Goal: Task Accomplishment & Management: Use online tool/utility

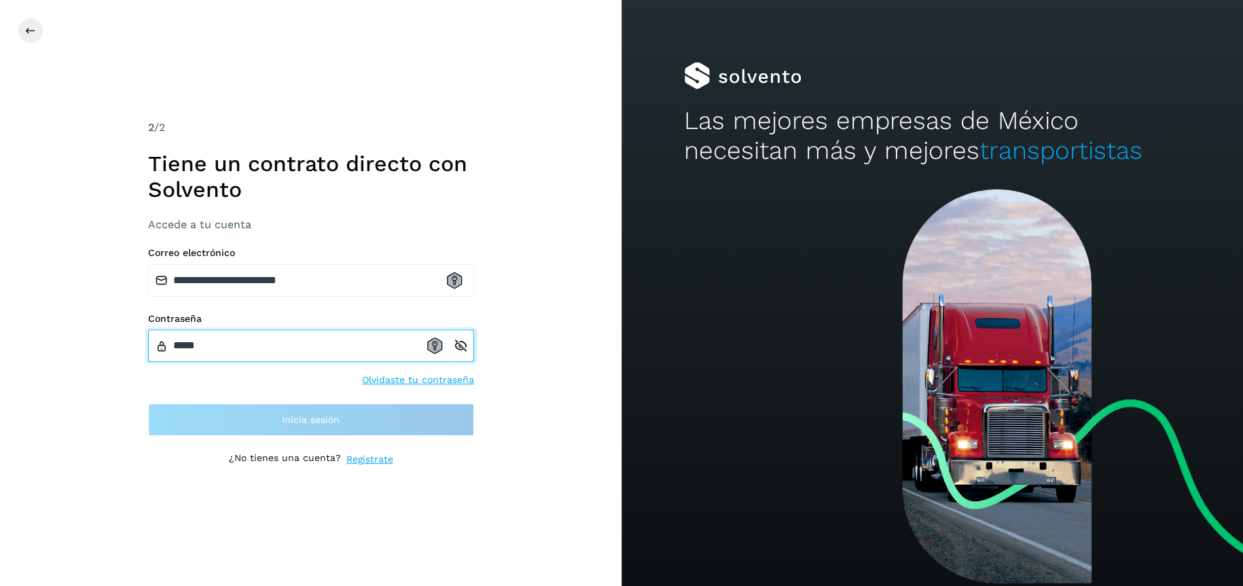
drag, startPoint x: 205, startPoint y: 349, endPoint x: 68, endPoint y: 336, distance: 137.8
click at [69, 336] on div "**********" at bounding box center [311, 293] width 622 height 586
paste input "*******"
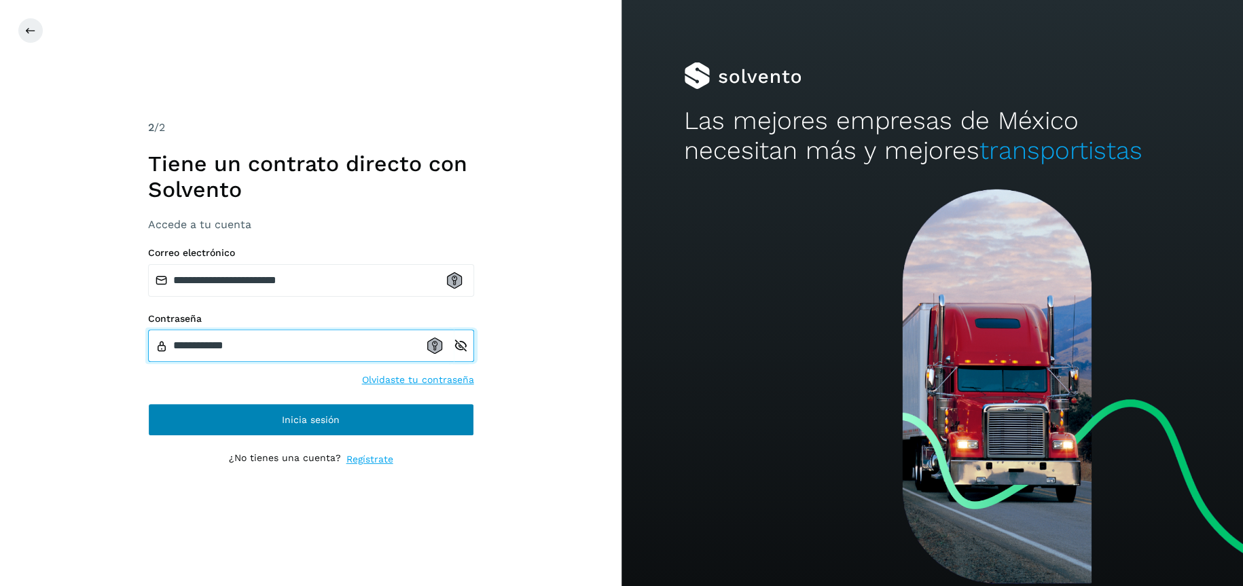
type input "**********"
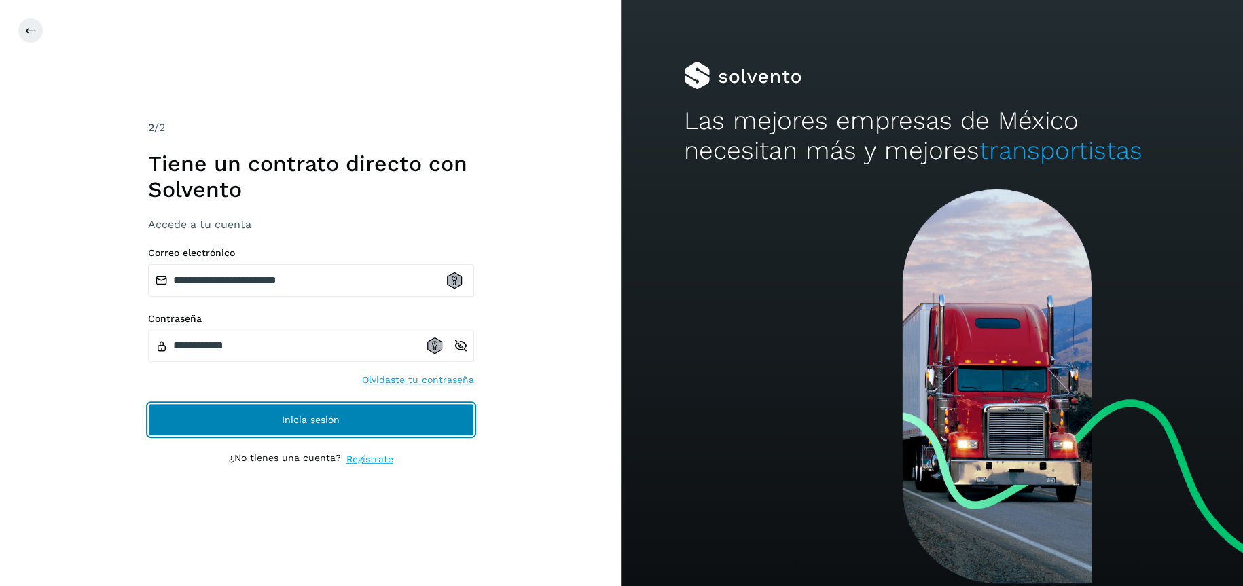
click at [402, 435] on button "Inicia sesión" at bounding box center [311, 420] width 326 height 33
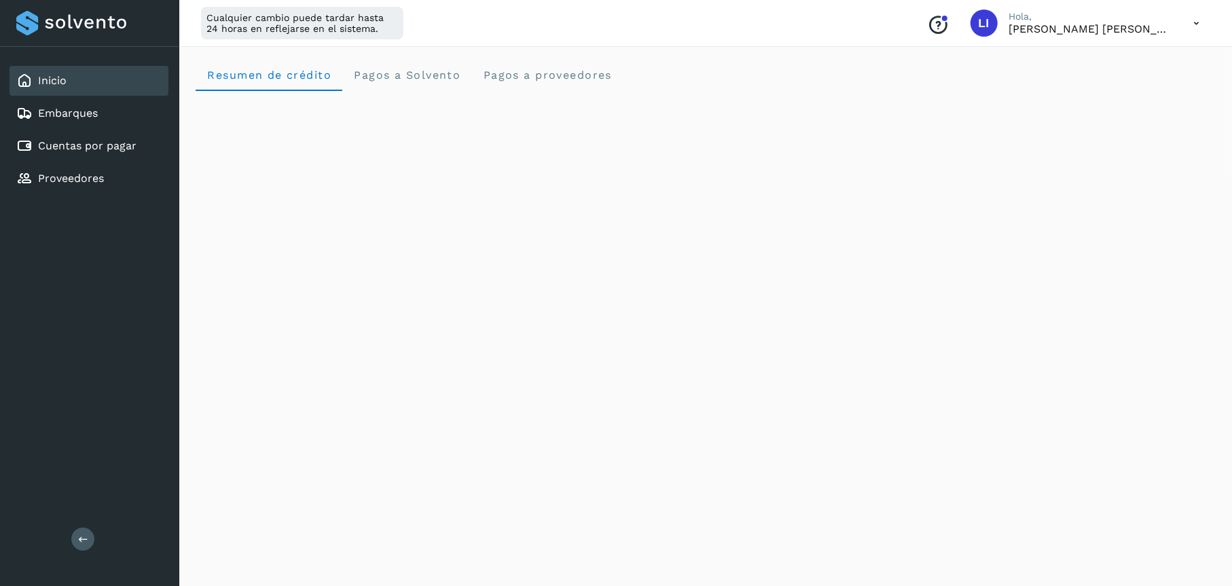
click at [1189, 24] on icon at bounding box center [1197, 24] width 28 height 28
click at [1052, 22] on div at bounding box center [616, 293] width 1232 height 586
click at [1052, 22] on p "[PERSON_NAME] [PERSON_NAME]" at bounding box center [1090, 28] width 163 height 13
click at [1206, 26] on icon at bounding box center [1197, 24] width 28 height 28
click at [1087, 64] on div "Documentación" at bounding box center [1129, 61] width 162 height 26
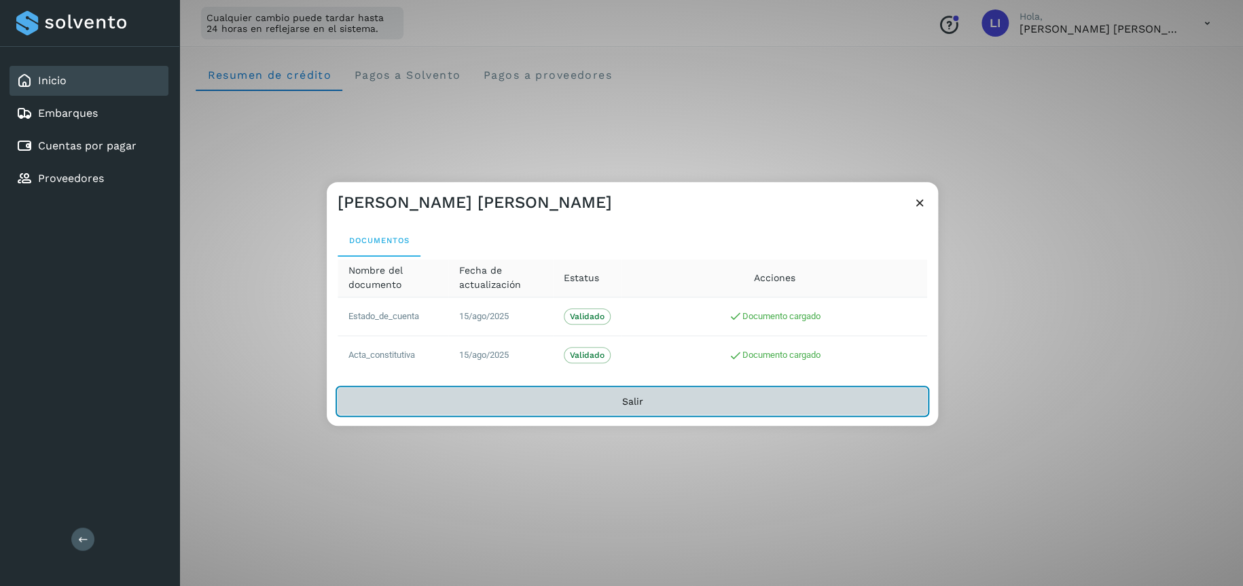
click at [707, 395] on button "Salir" at bounding box center [633, 401] width 590 height 27
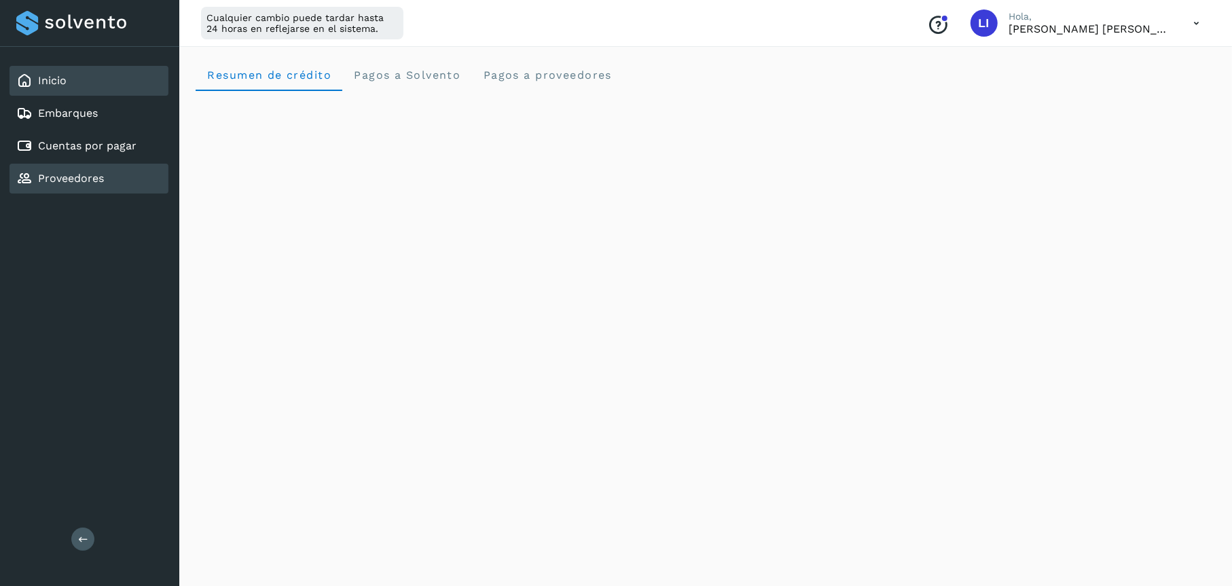
click at [69, 167] on div "Proveedores" at bounding box center [89, 179] width 159 height 30
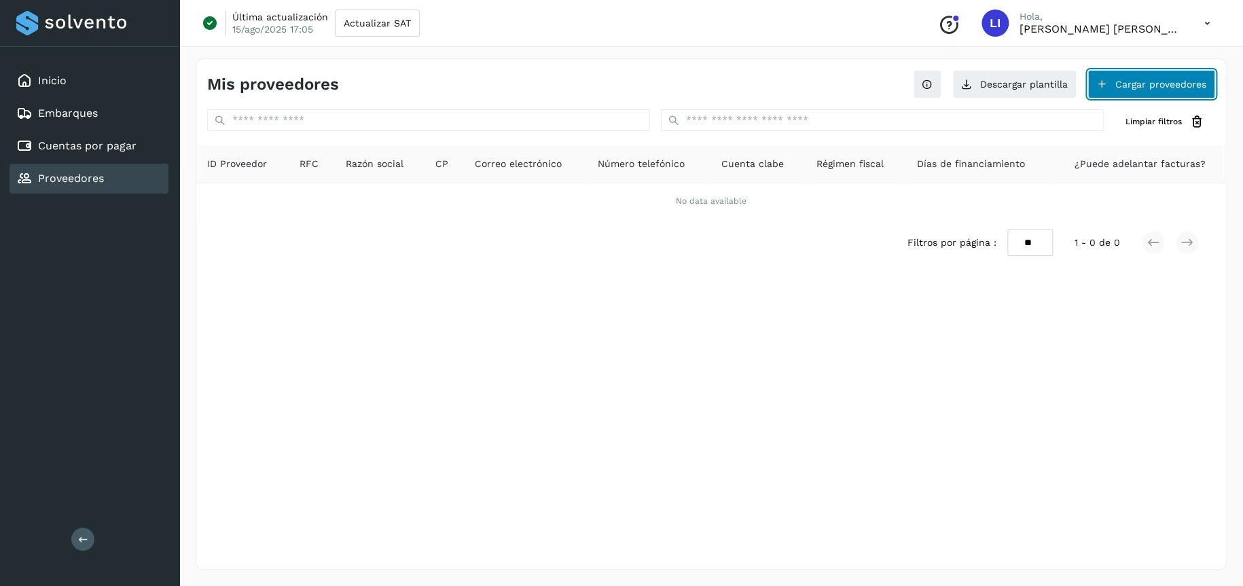
click at [1116, 84] on button "Cargar proveedores" at bounding box center [1152, 84] width 128 height 29
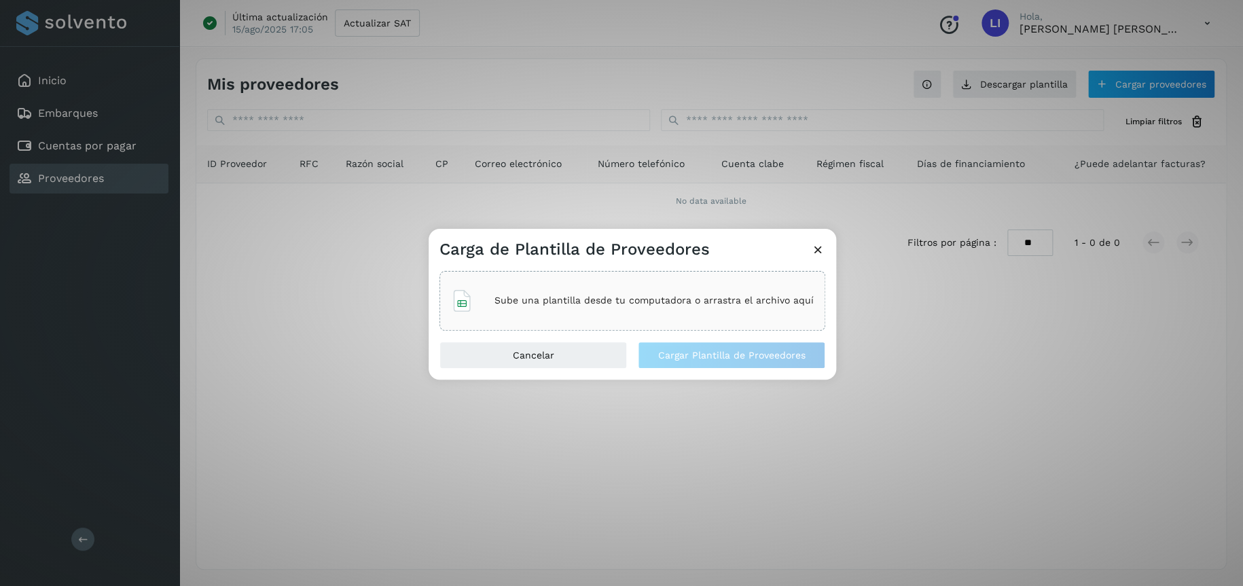
click at [566, 317] on div "Sube una plantilla desde tu computadora o arrastra el archivo aquí" at bounding box center [632, 301] width 363 height 37
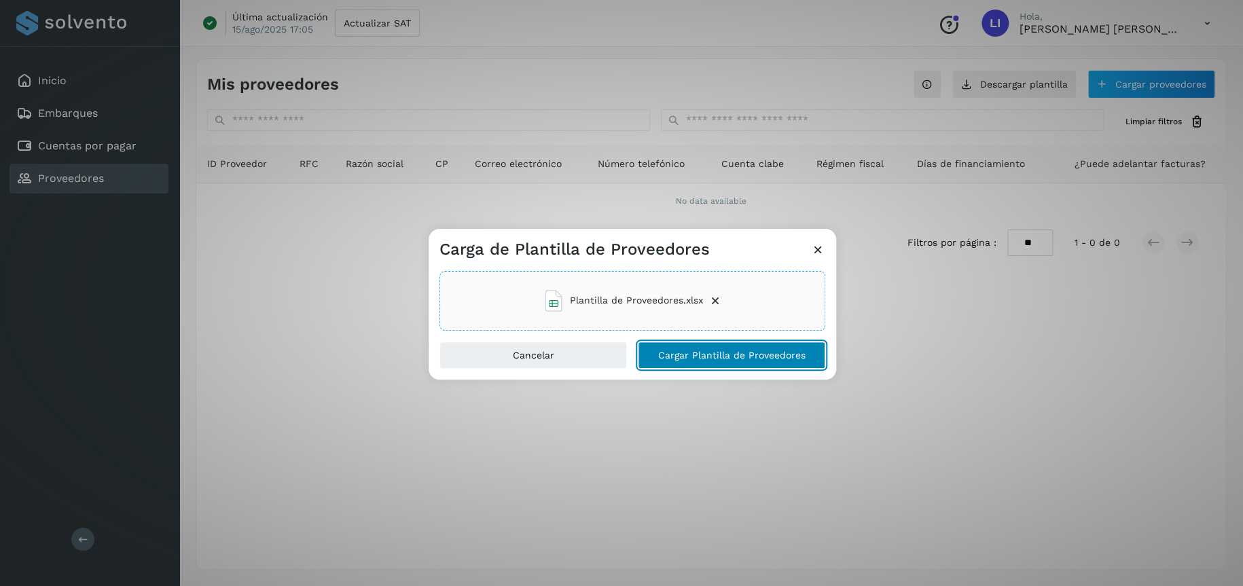
click at [693, 357] on span "Cargar Plantilla de Proveedores" at bounding box center [731, 356] width 147 height 10
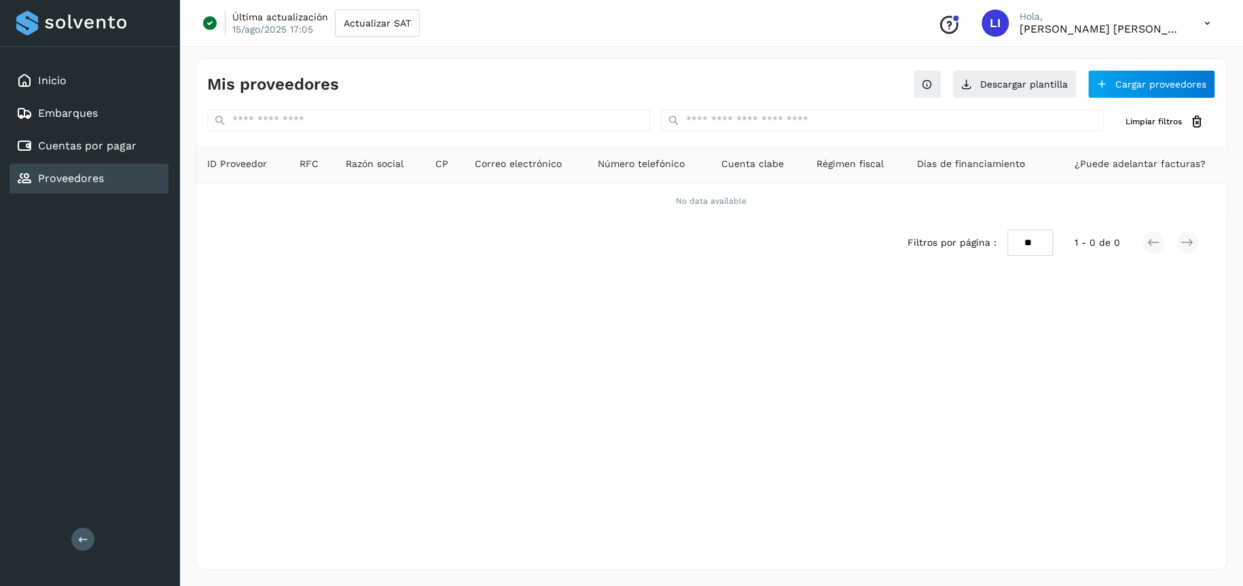
click at [1105, 67] on div "Mis proveedores Descargar plantilla Cargar proveedores" at bounding box center [711, 78] width 1030 height 39
click at [1114, 80] on button "Cargar proveedores" at bounding box center [1152, 84] width 128 height 29
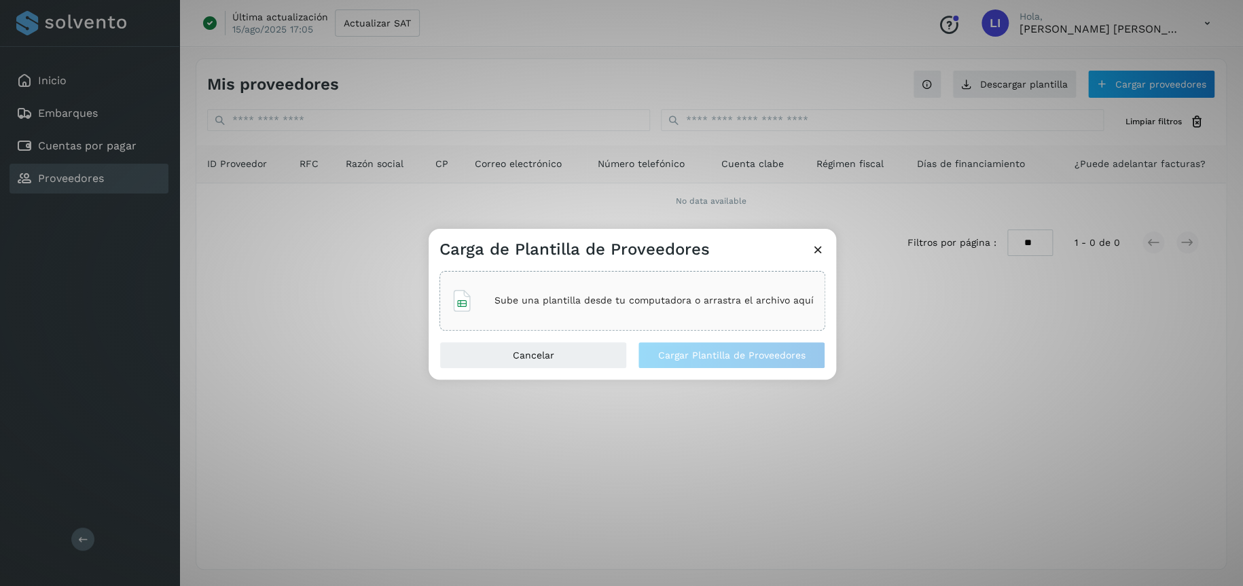
click at [574, 308] on div "Sube una plantilla desde tu computadora o arrastra el archivo aquí" at bounding box center [632, 301] width 363 height 37
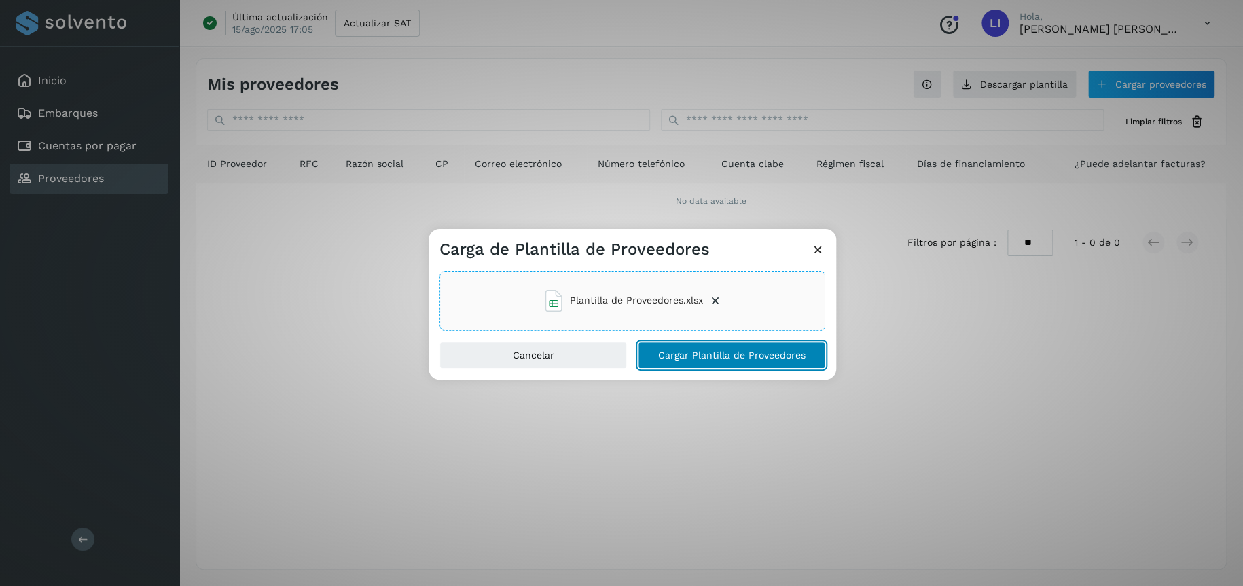
click at [652, 348] on button "Cargar Plantilla de Proveedores" at bounding box center [732, 355] width 188 height 27
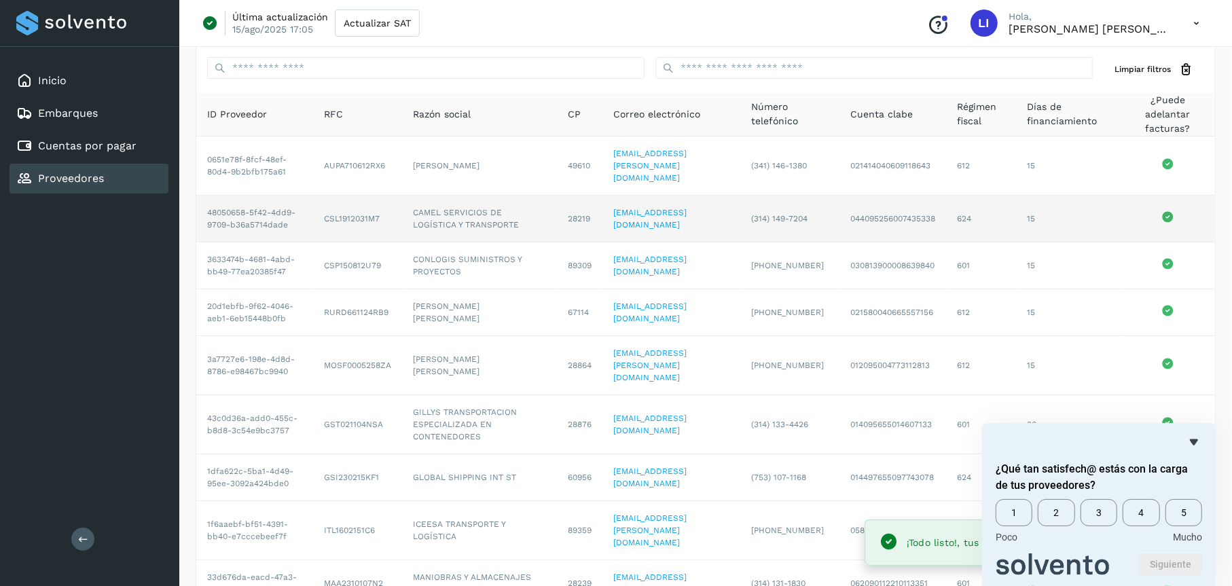
scroll to position [171, 0]
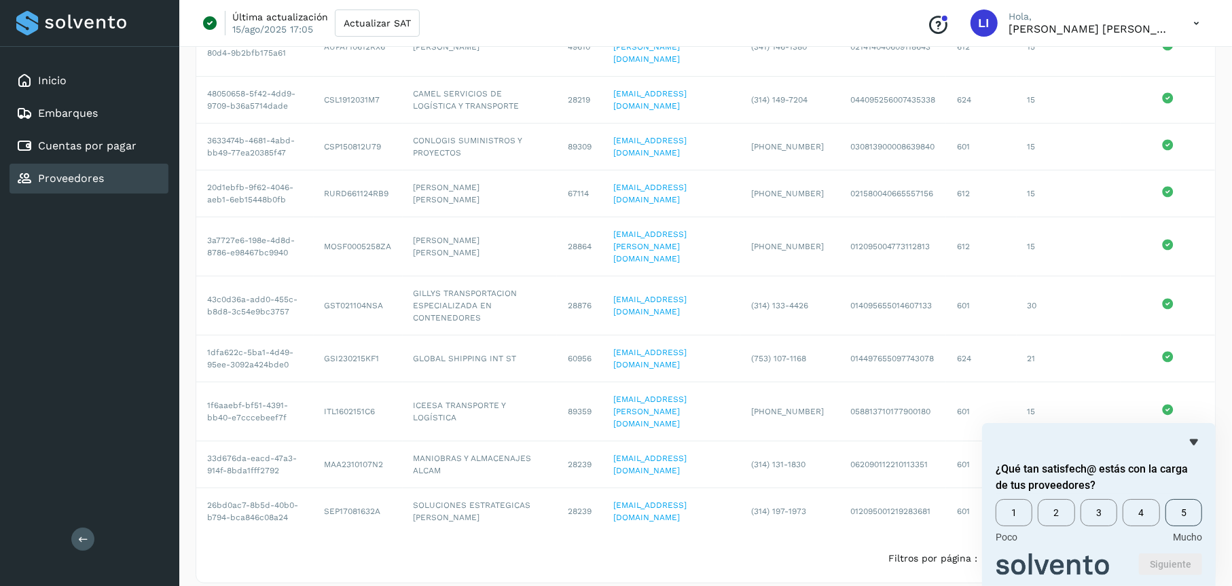
click at [1196, 507] on span "5" at bounding box center [1184, 512] width 37 height 27
click at [1169, 569] on button "Siguiente" at bounding box center [1170, 565] width 63 height 22
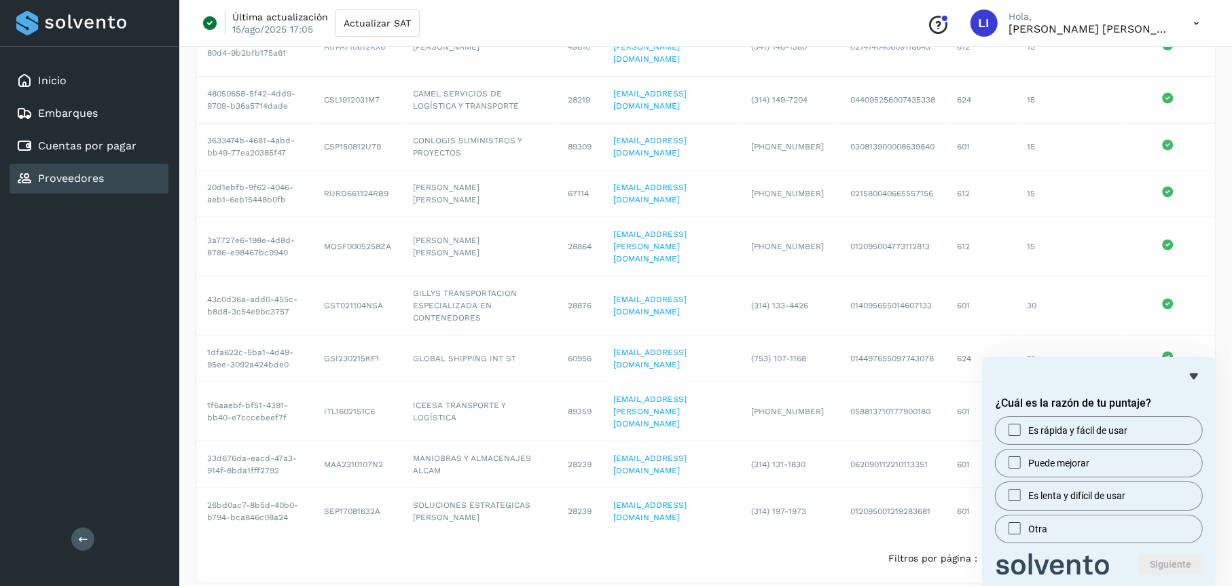
click at [1195, 366] on div "¿Cuál [PERSON_NAME] de tu puntaje? Es rápida y fácil de usar Puede mejorar Es l…" at bounding box center [1099, 471] width 234 height 229
click at [1195, 369] on icon "Ocultar encuesta" at bounding box center [1194, 376] width 16 height 16
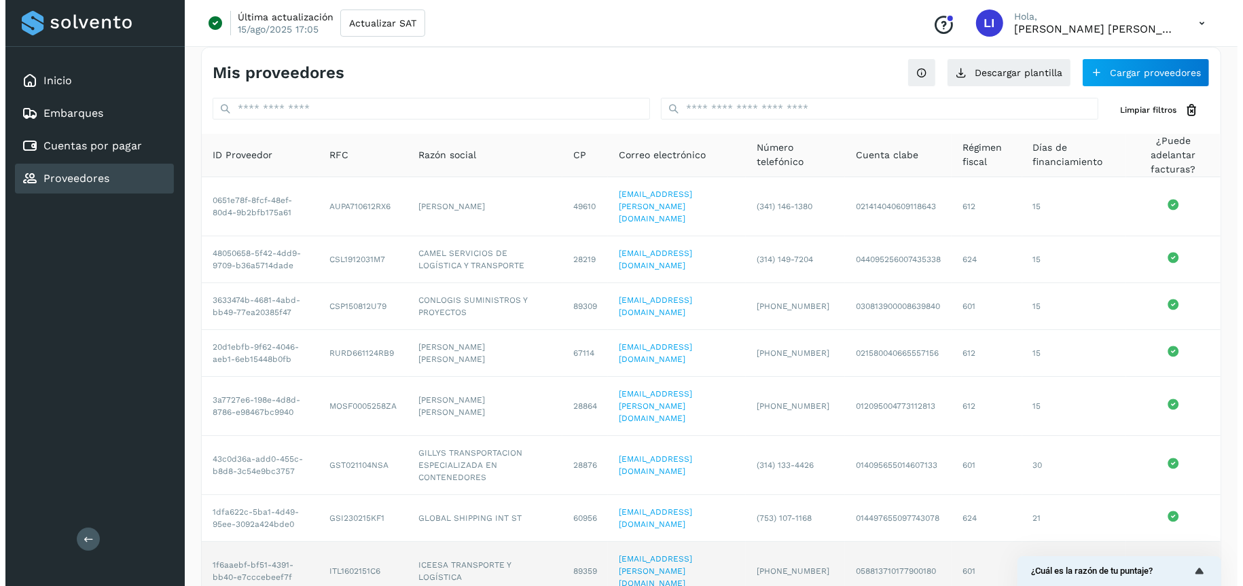
scroll to position [0, 0]
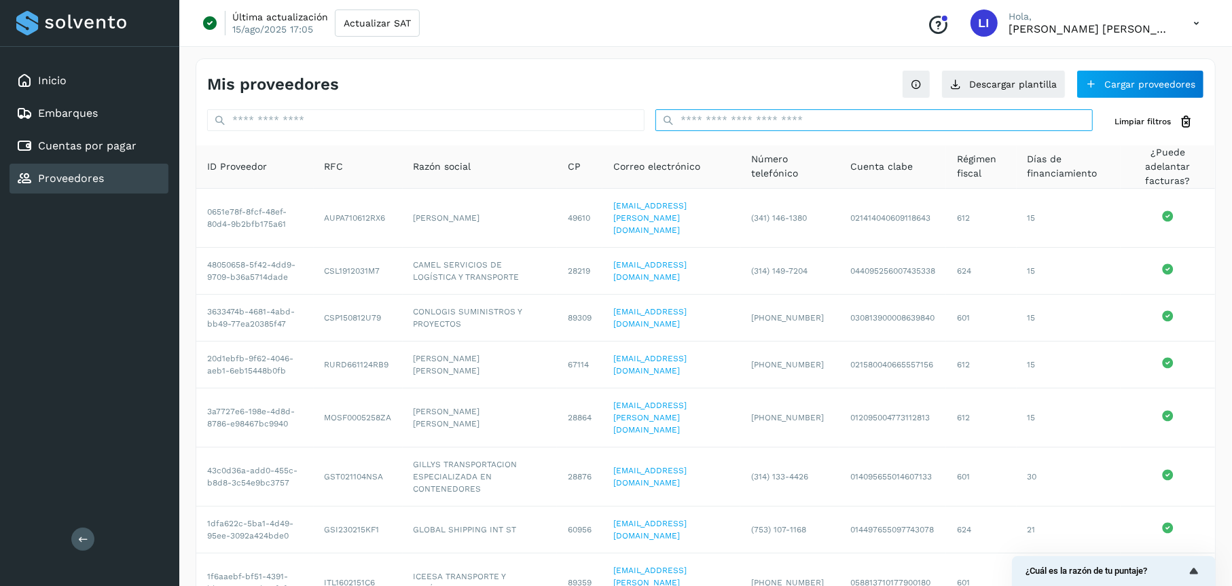
click at [734, 126] on input "text" at bounding box center [875, 120] width 438 height 22
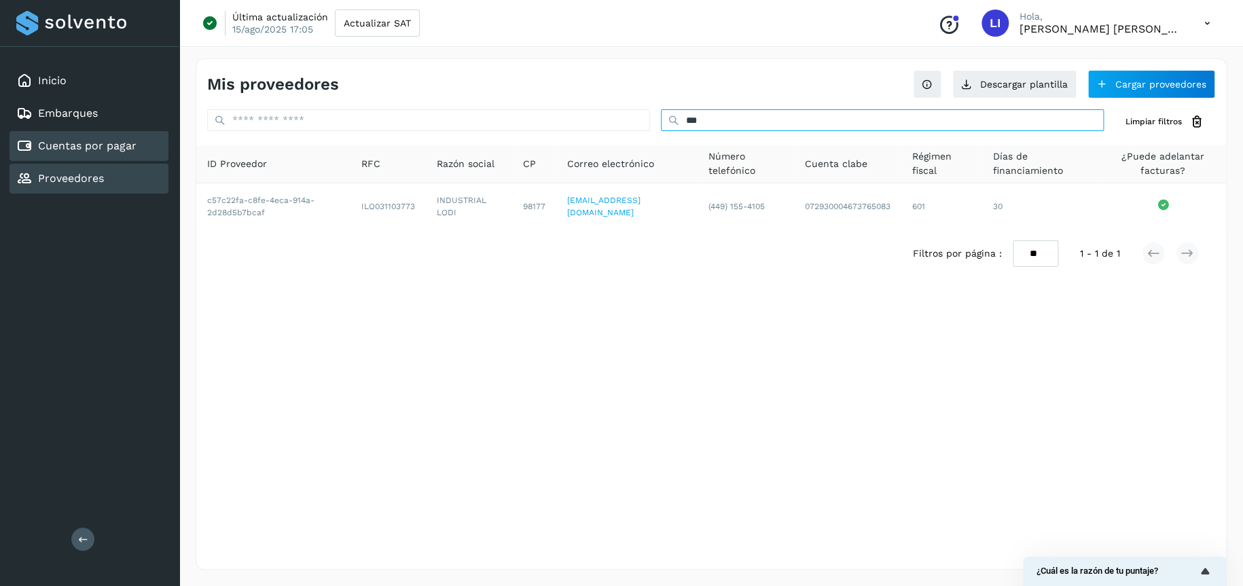
type input "***"
click at [101, 151] on link "Cuentas por pagar" at bounding box center [87, 145] width 99 height 13
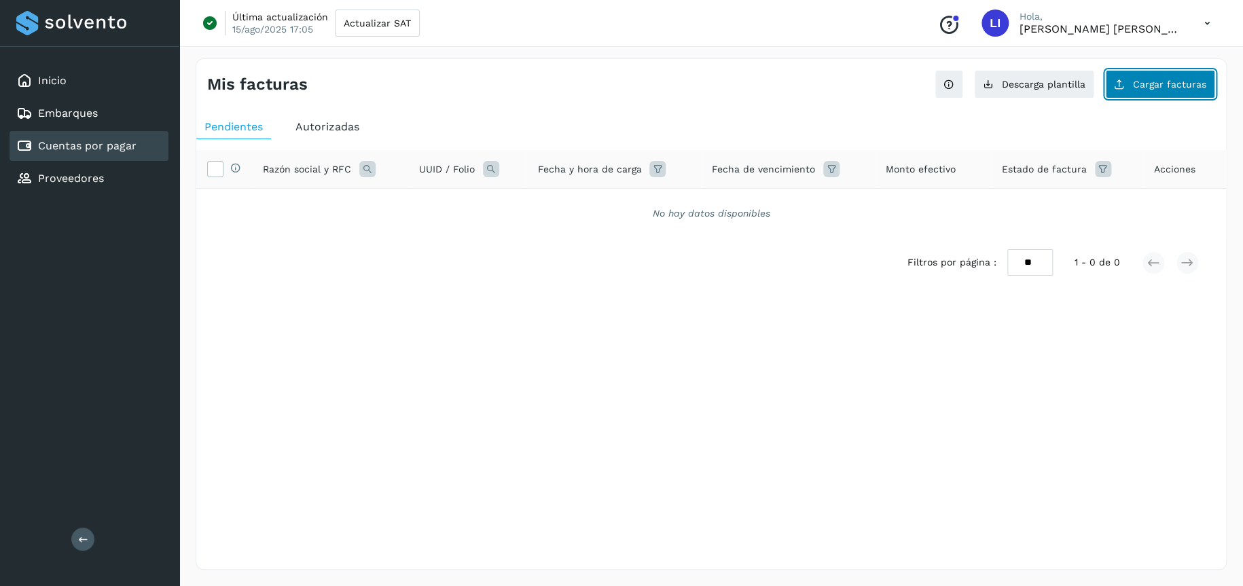
click at [1169, 94] on button "Cargar facturas" at bounding box center [1160, 84] width 110 height 29
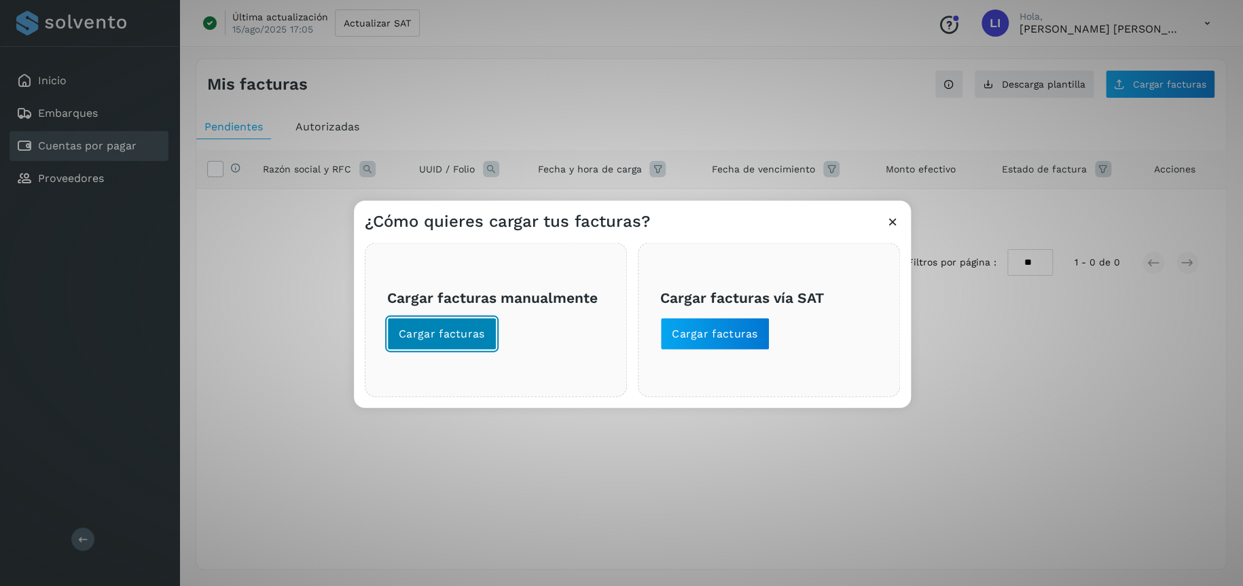
click at [435, 329] on span "Cargar facturas" at bounding box center [442, 333] width 86 height 15
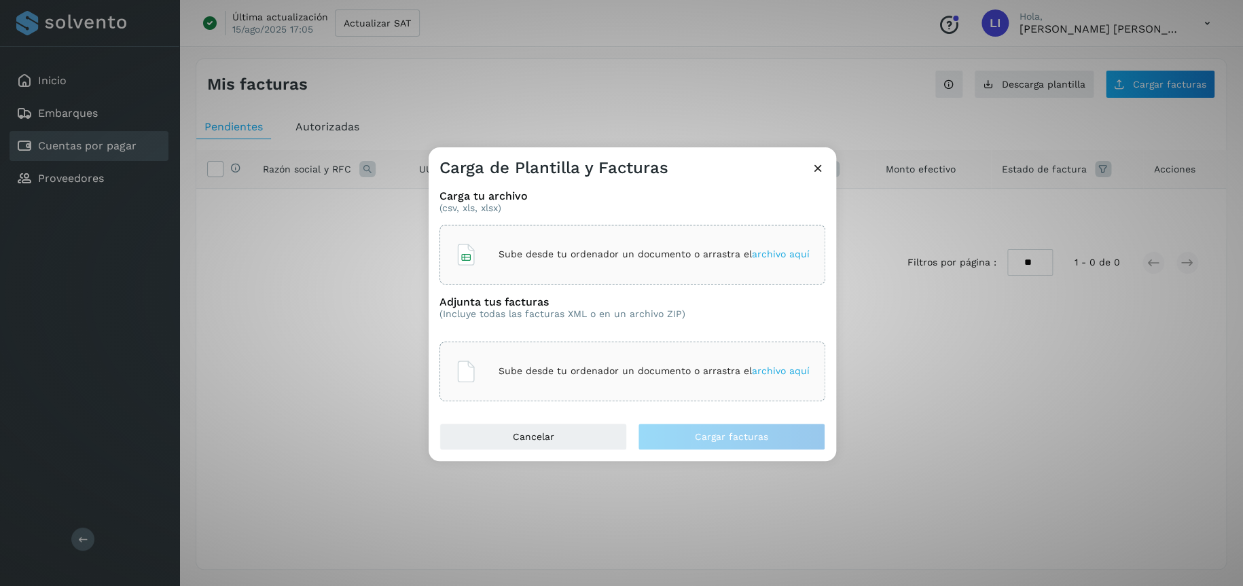
click at [816, 168] on icon at bounding box center [818, 168] width 14 height 14
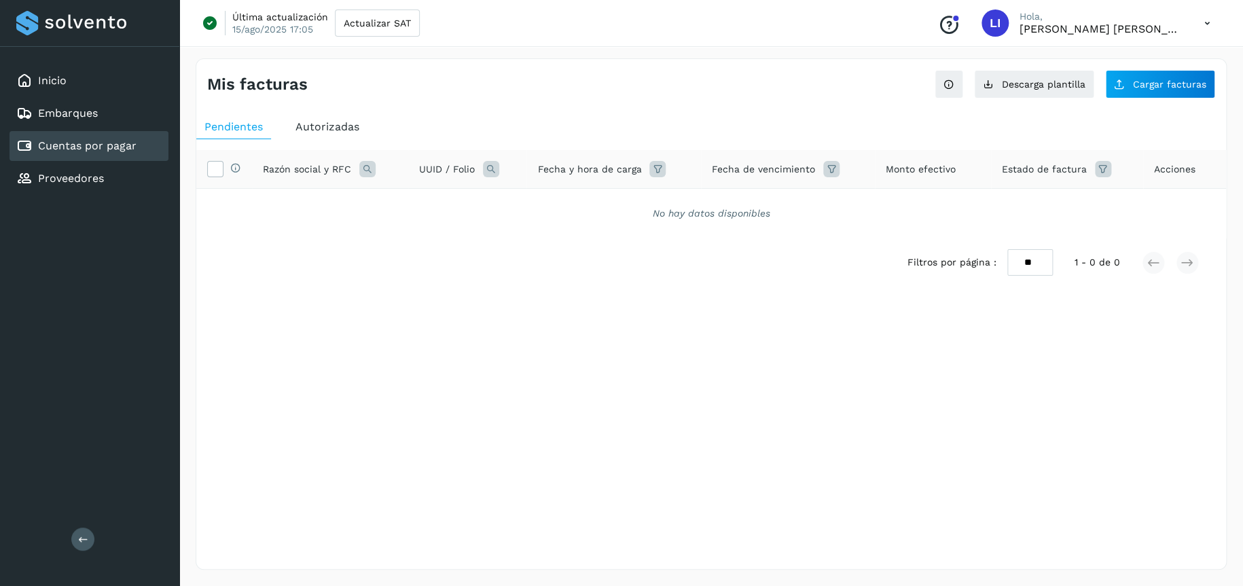
click at [1227, 79] on div "Mis facturas Ver instrucciones para cargar Facturas Descarga plantilla Cargar f…" at bounding box center [711, 314] width 1064 height 544
click at [1200, 81] on span "Cargar facturas" at bounding box center [1169, 84] width 73 height 10
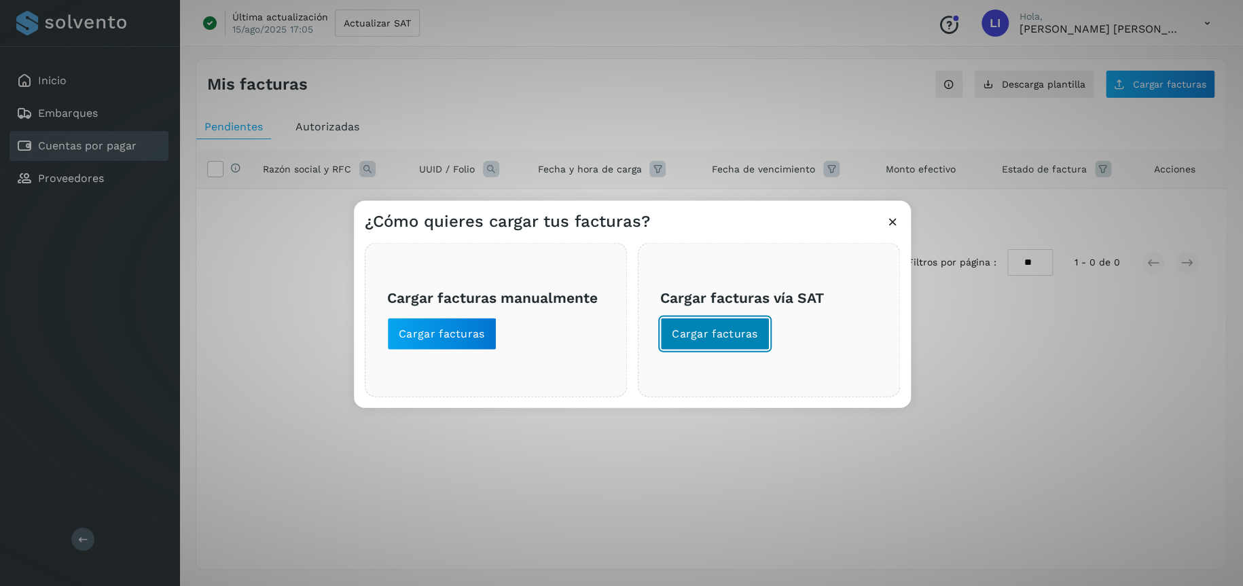
click at [716, 338] on span "Cargar facturas" at bounding box center [715, 333] width 86 height 15
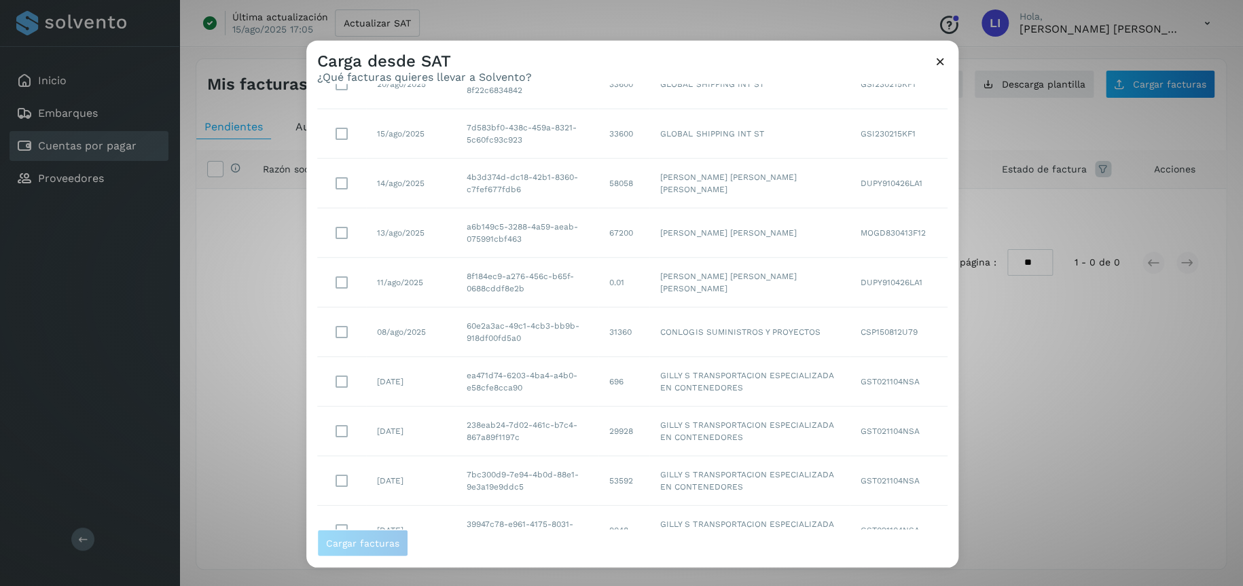
scroll to position [167, 0]
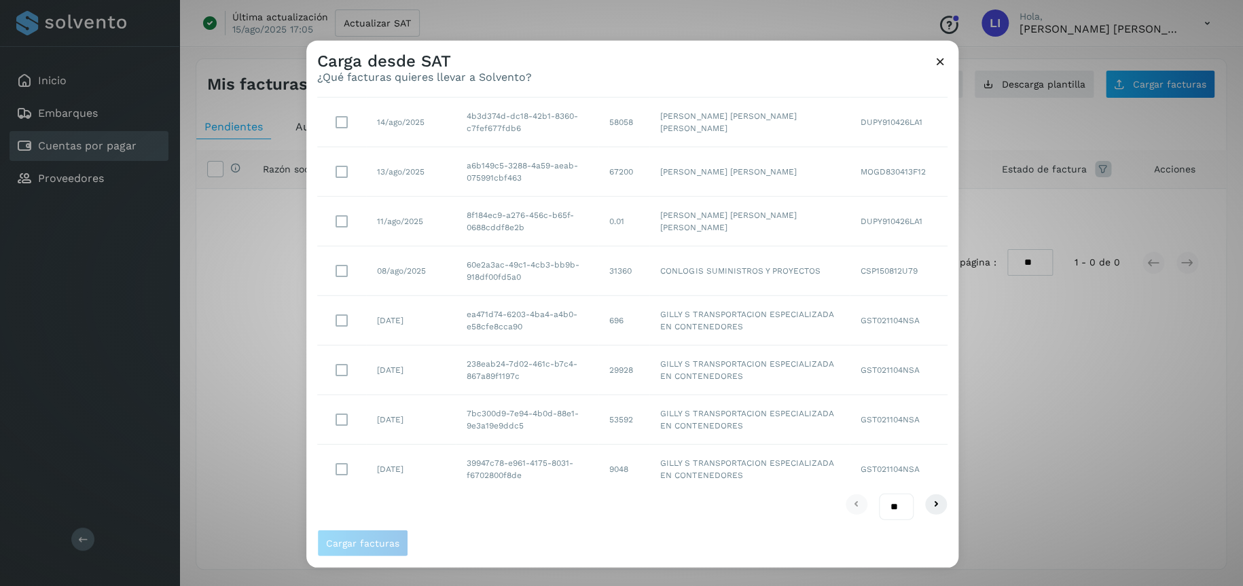
click at [478, 315] on td "ea471d74-6203-4ba4-a4b0-e58cfe8cca90" at bounding box center [527, 321] width 143 height 50
drag, startPoint x: 467, startPoint y: 313, endPoint x: 521, endPoint y: 326, distance: 55.9
click at [521, 326] on td "ea471d74-6203-4ba4-a4b0-e58cfe8cca90" at bounding box center [527, 321] width 143 height 50
copy td "ea471d74-6203-4ba4-a4b0-e58cfe8cca90"
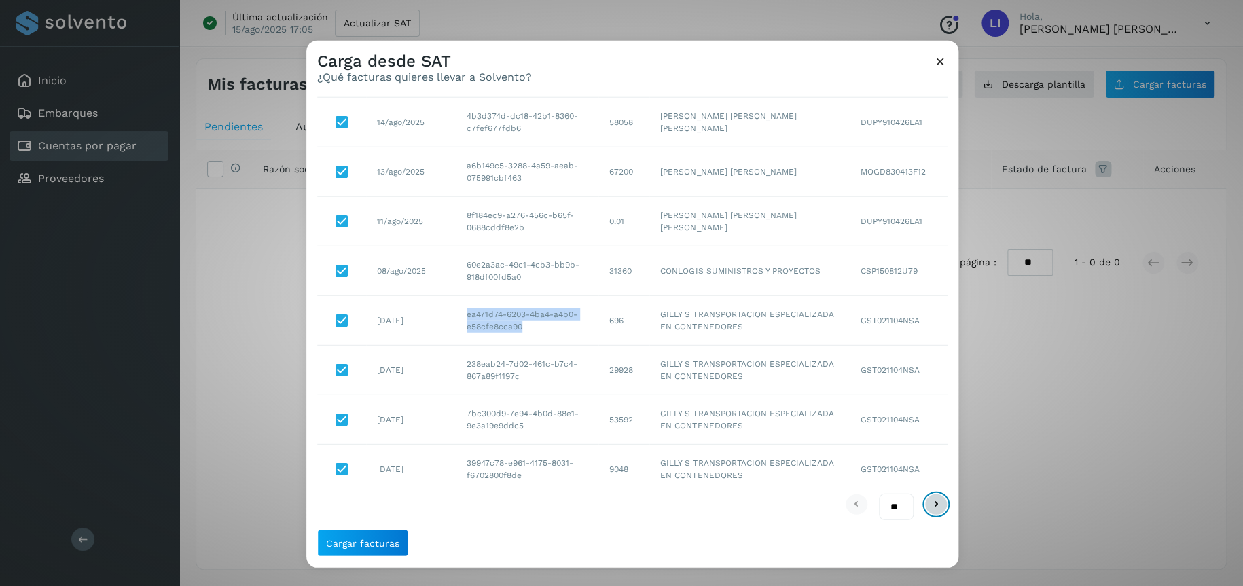
click at [928, 500] on icon at bounding box center [936, 505] width 16 height 16
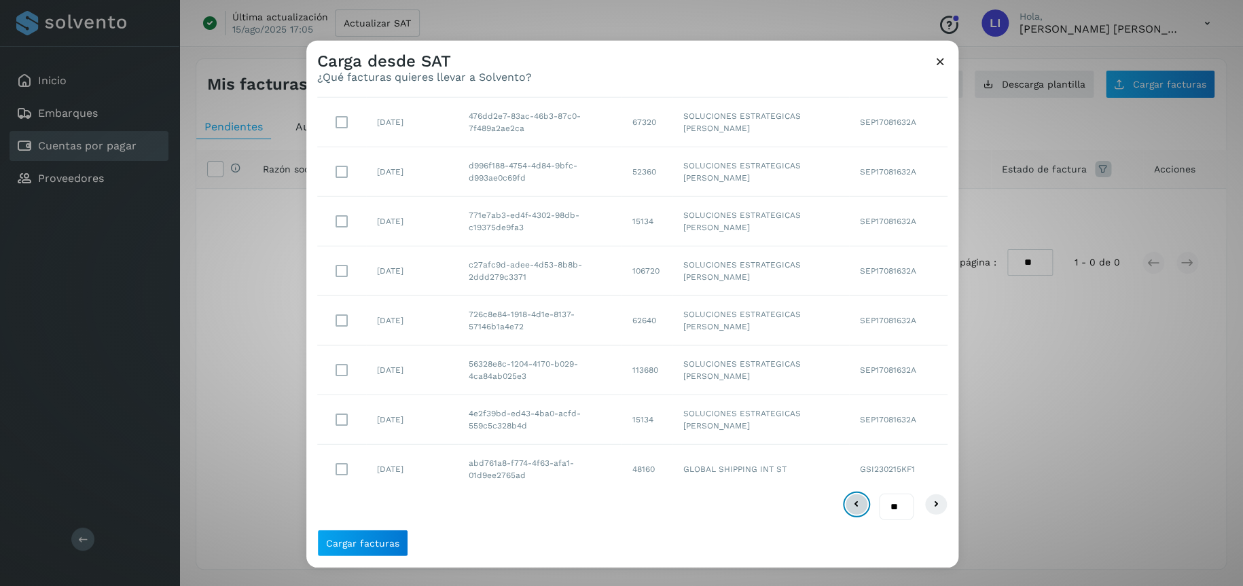
click at [849, 510] on icon at bounding box center [857, 505] width 16 height 16
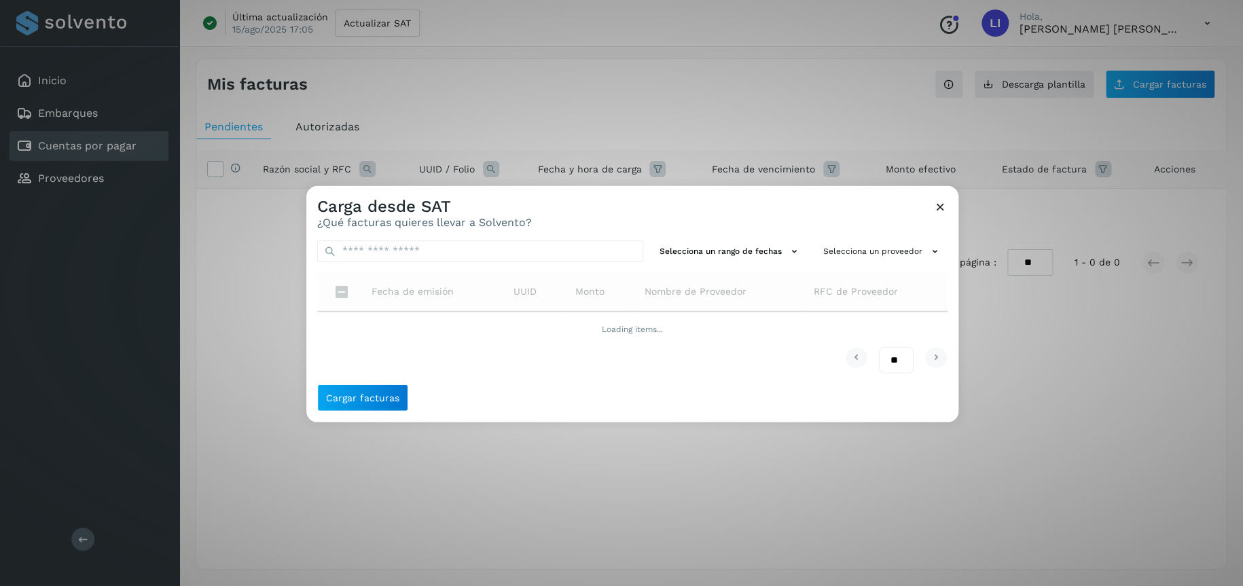
scroll to position [0, 0]
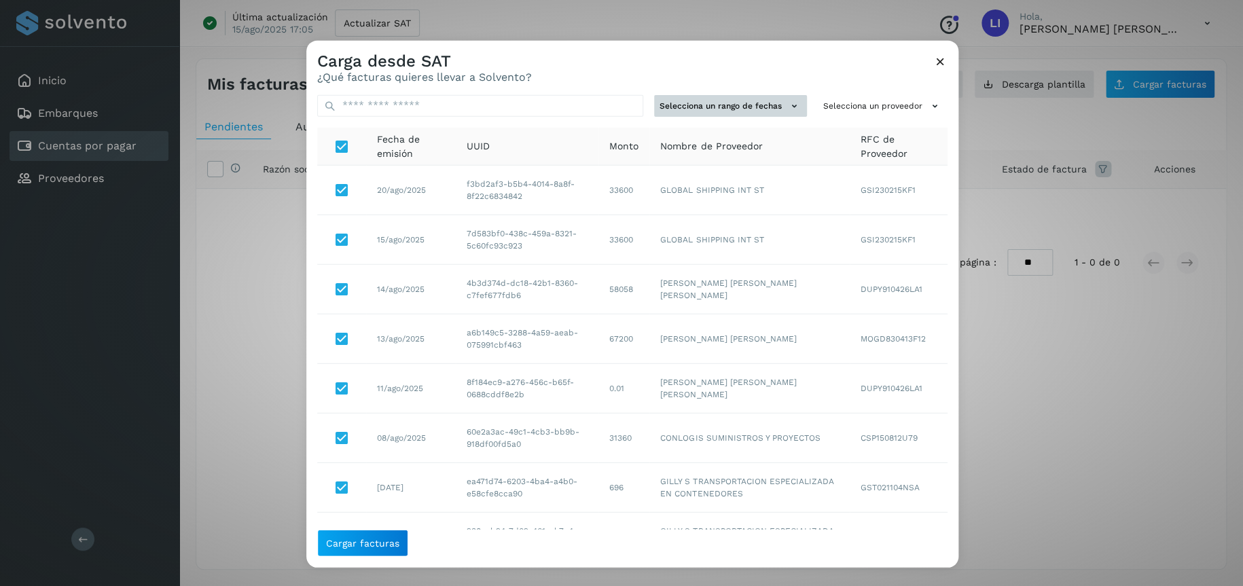
click at [699, 111] on button "Selecciona un rango de fechas" at bounding box center [730, 105] width 153 height 22
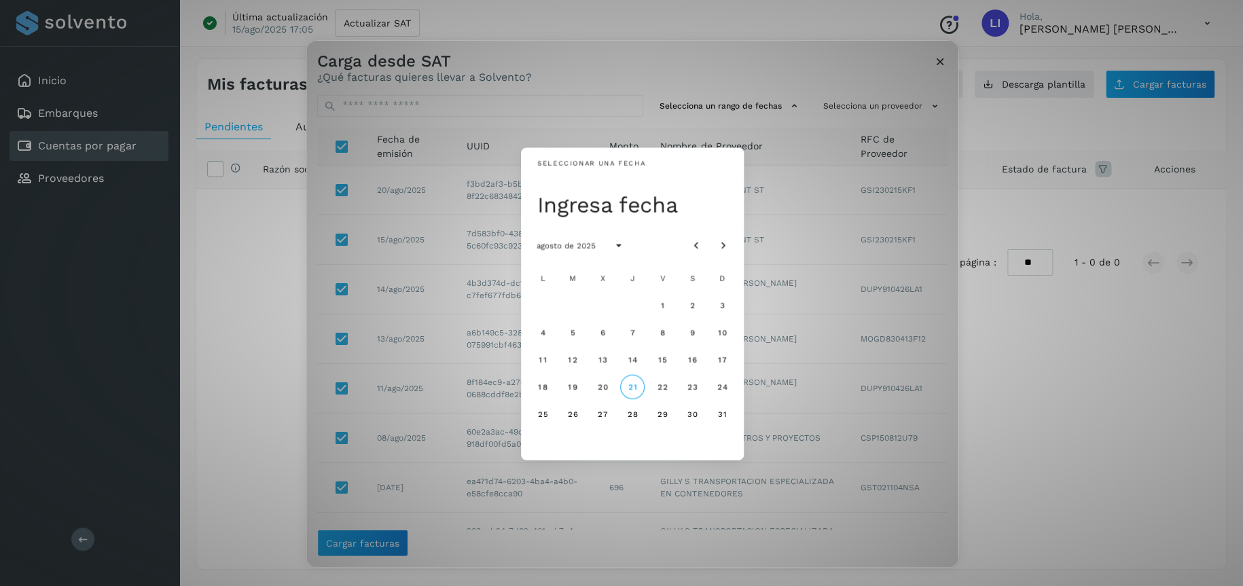
click at [929, 113] on div "Seleccionar una fecha Ingresa fecha agosto de 2025 L M X J V S D 1 2 3 4 5 6 7 …" at bounding box center [632, 304] width 652 height 528
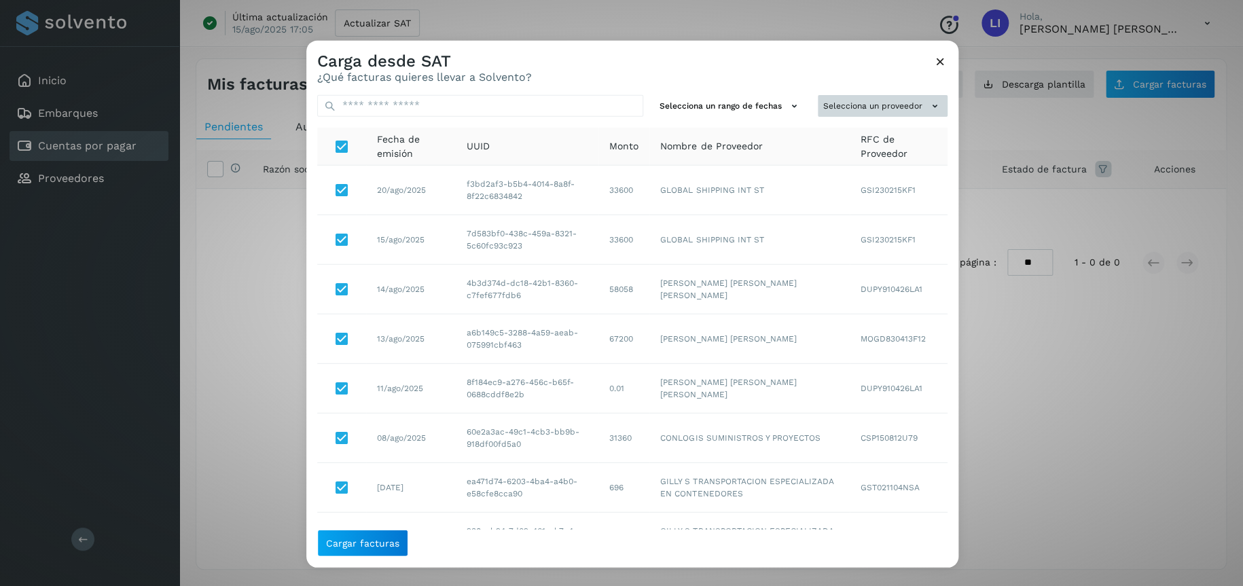
click at [928, 100] on icon at bounding box center [935, 106] width 14 height 14
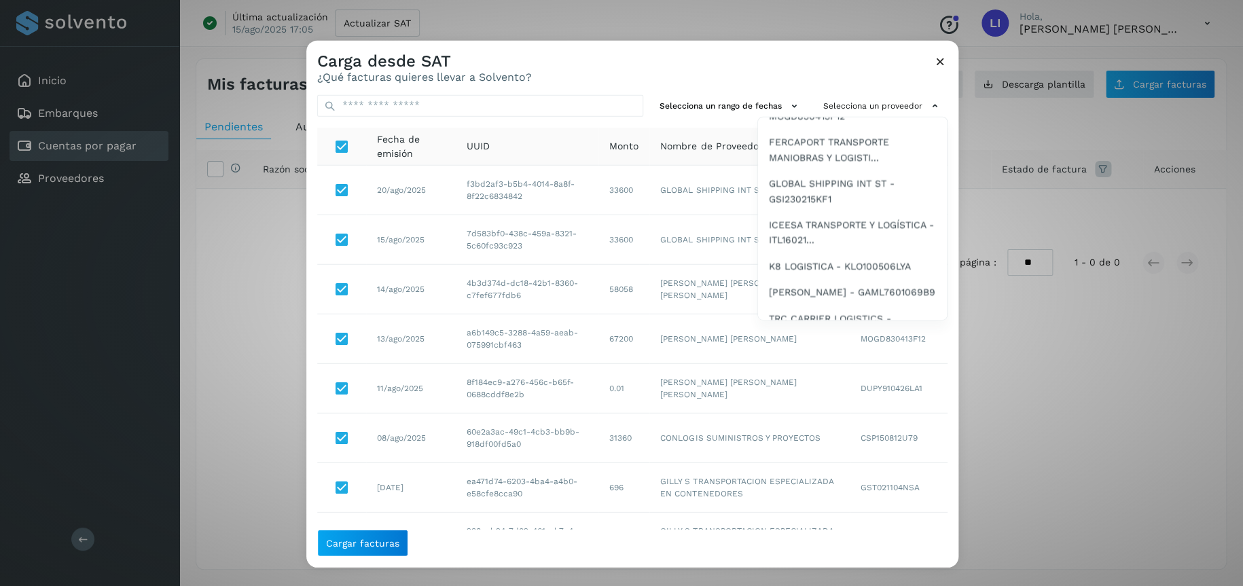
scroll to position [204, 0]
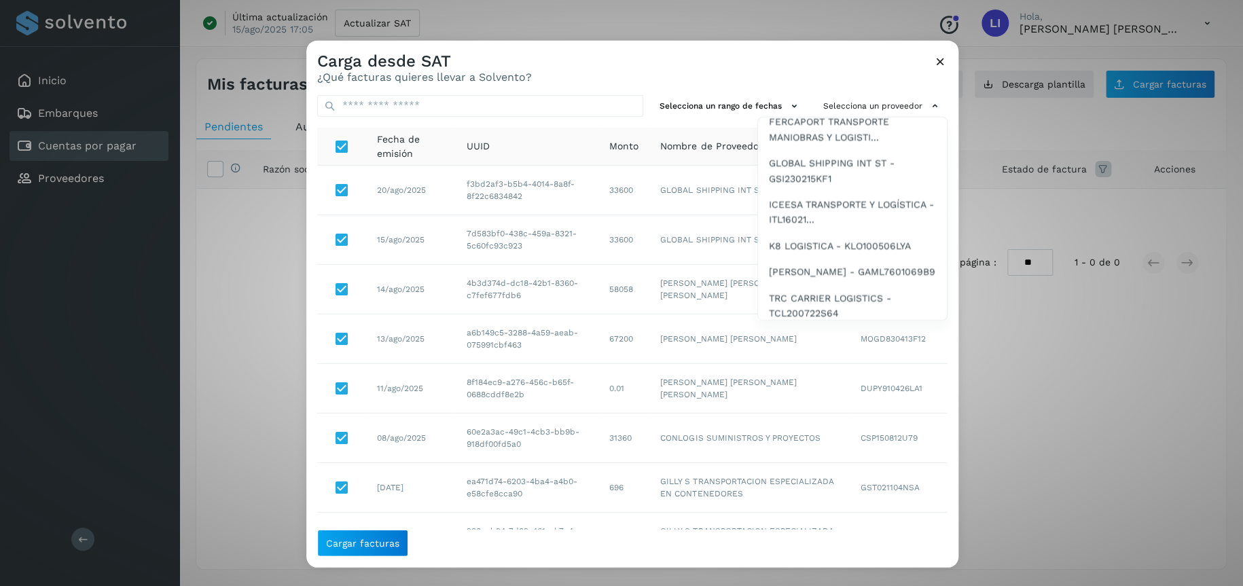
click at [636, 334] on div at bounding box center [927, 333] width 1243 height 586
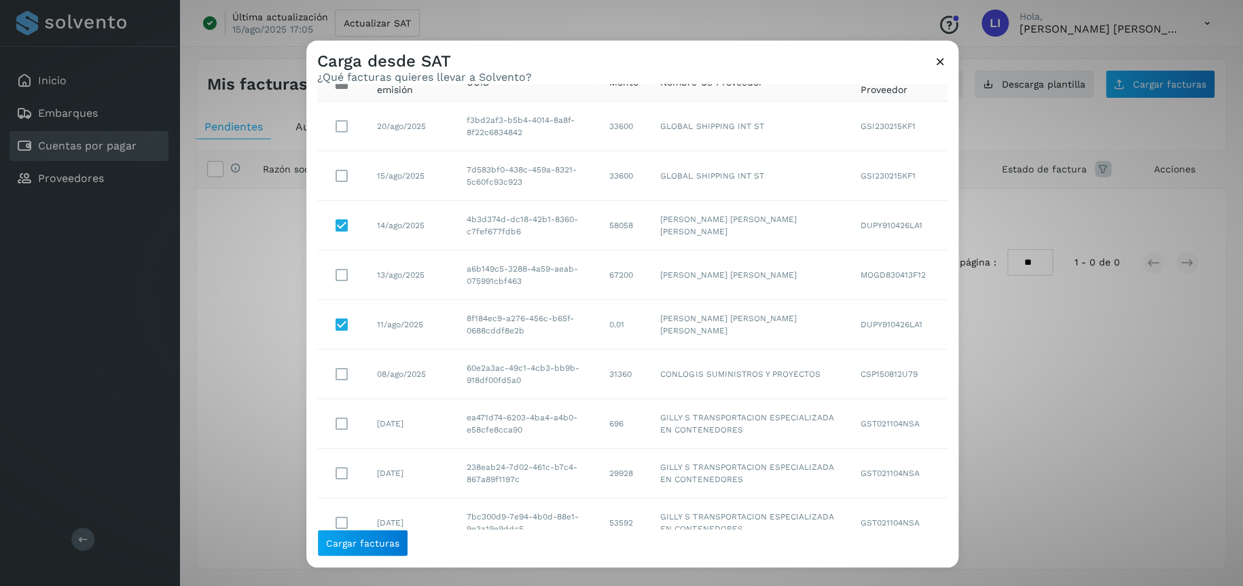
scroll to position [0, 0]
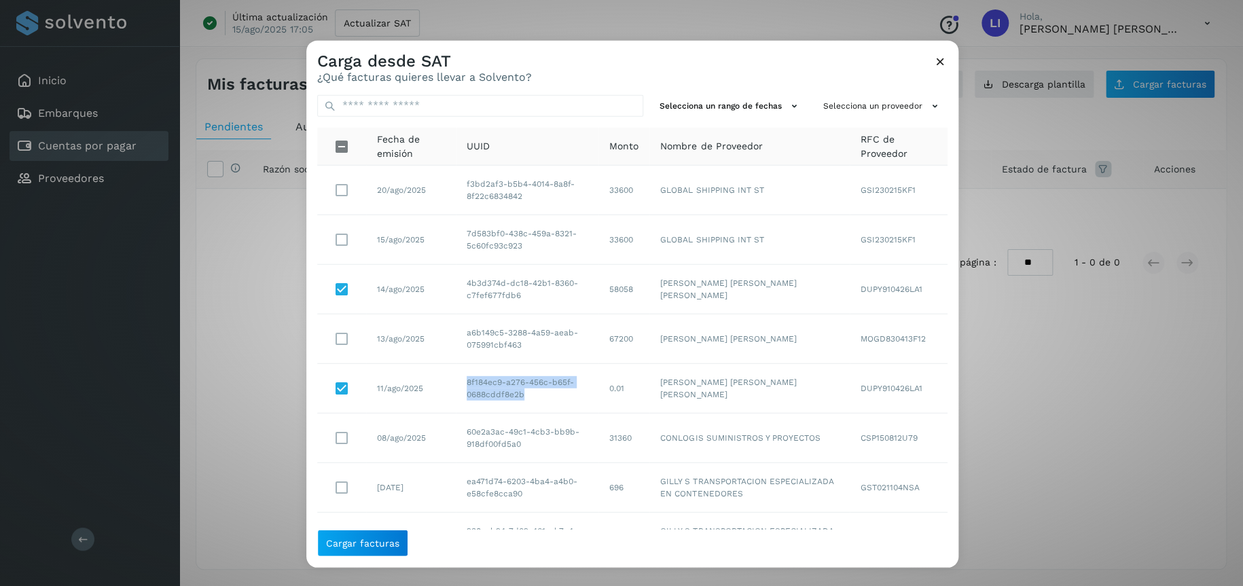
drag, startPoint x: 462, startPoint y: 378, endPoint x: 530, endPoint y: 404, distance: 72.4
click at [530, 404] on td "8f184ec9-a276-456c-b65f-0688cddf8e2b" at bounding box center [527, 389] width 143 height 50
copy td "8f184ec9-a276-456c-b65f-0688cddf8e2b"
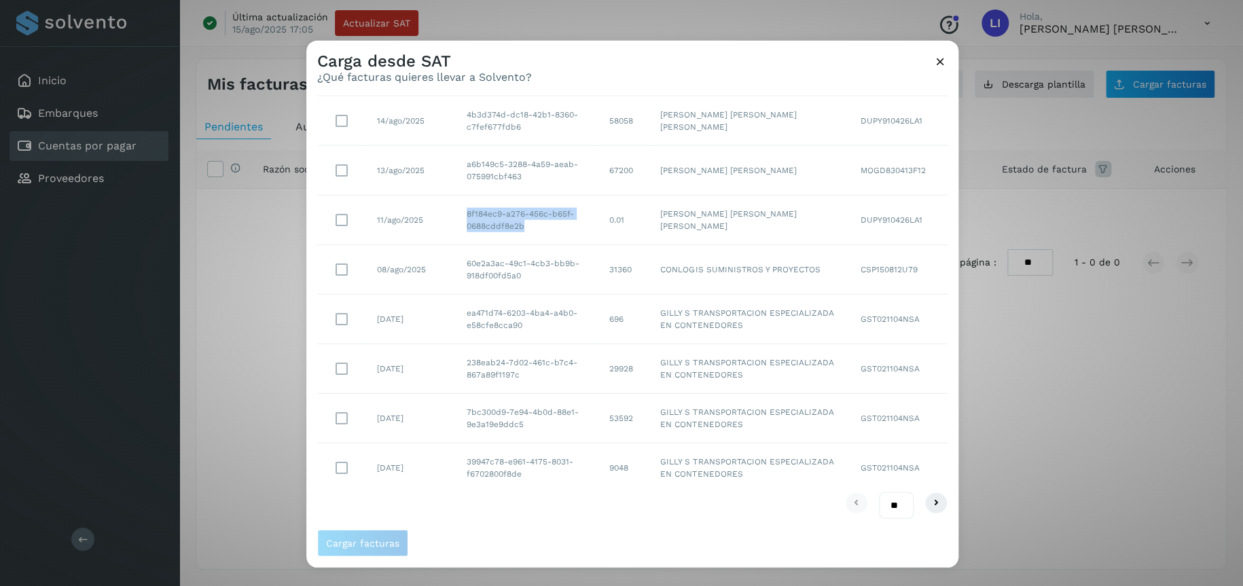
scroll to position [167, 0]
click at [928, 506] on icon at bounding box center [936, 505] width 16 height 16
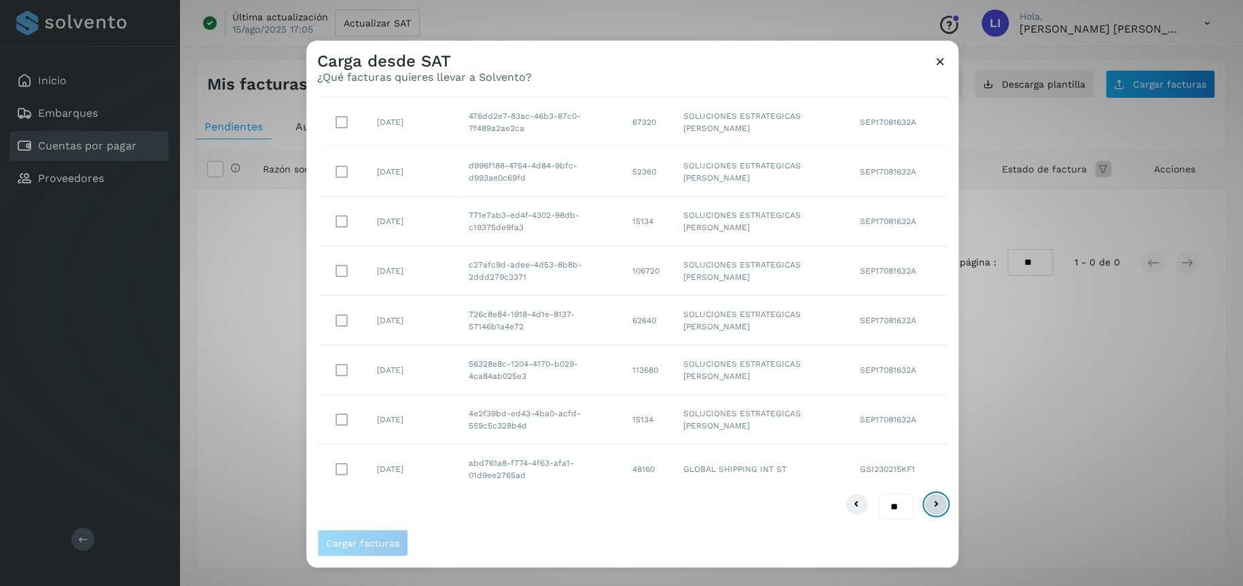
click at [934, 509] on button at bounding box center [936, 505] width 23 height 22
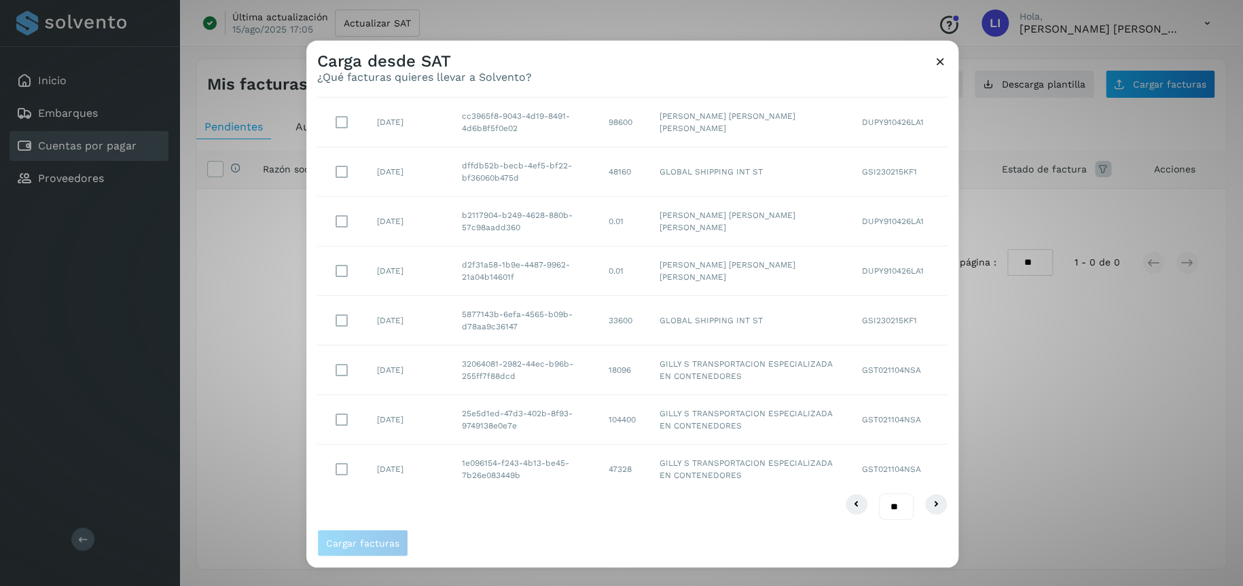
scroll to position [31, 0]
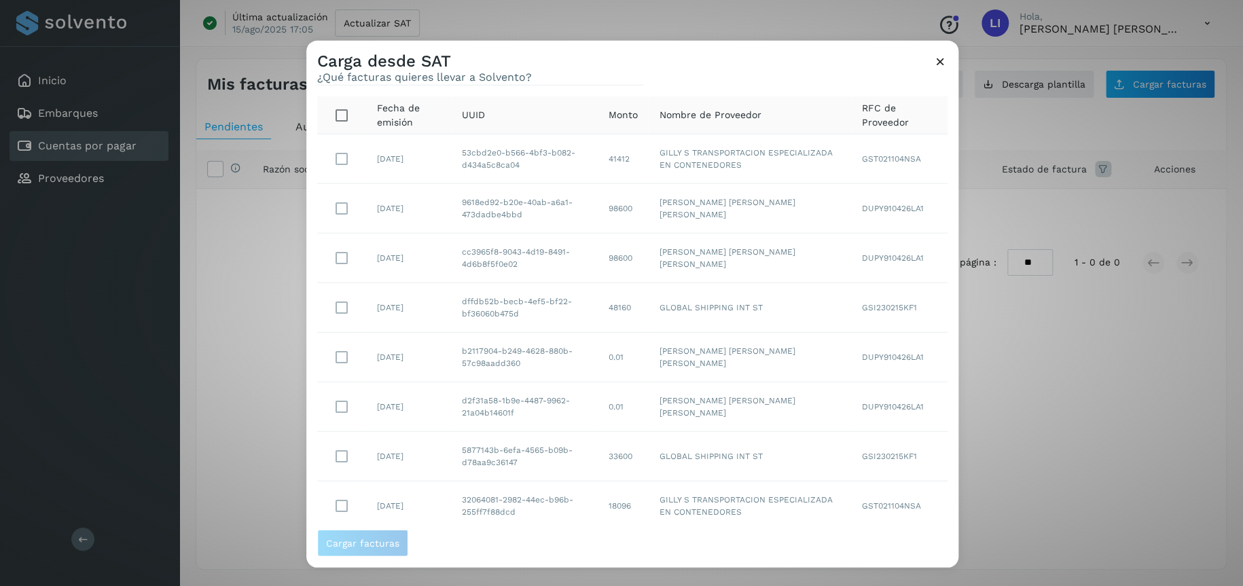
drag, startPoint x: 950, startPoint y: 65, endPoint x: 943, endPoint y: 67, distance: 7.6
click at [950, 66] on div "Carga desde SAT ¿Qué facturas quieres llevar a Solvento?" at bounding box center [632, 61] width 652 height 43
click at [938, 67] on icon at bounding box center [940, 61] width 14 height 14
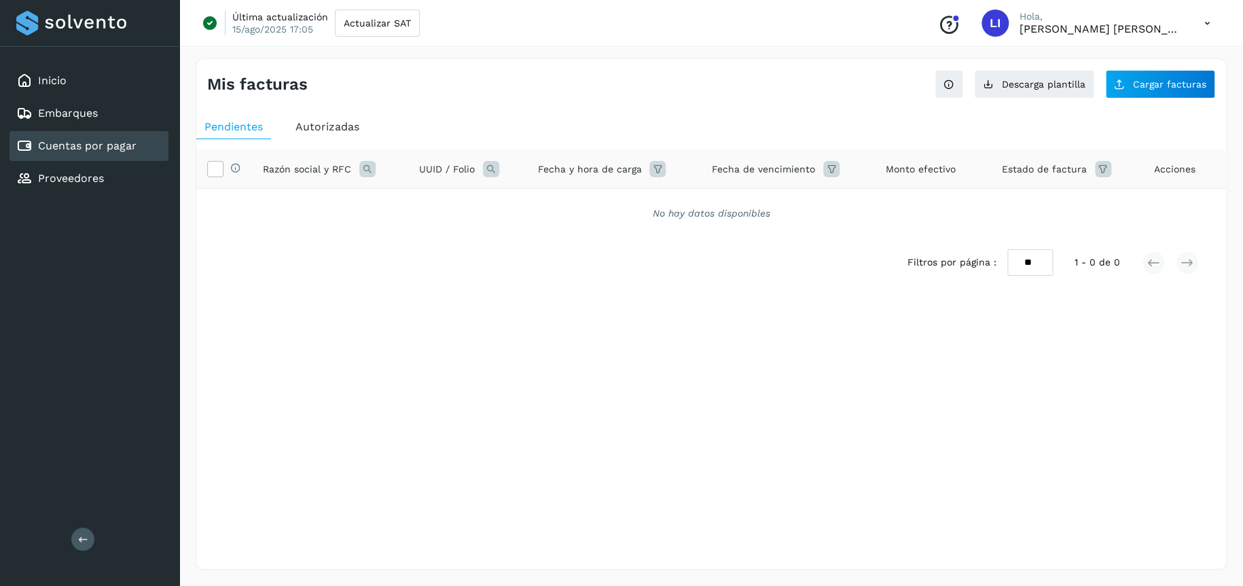
click at [1179, 63] on div "Mis facturas Ver instrucciones para cargar Facturas Descarga plantilla Cargar f…" at bounding box center [711, 78] width 1030 height 39
click at [1177, 70] on button "Cargar facturas" at bounding box center [1160, 84] width 110 height 29
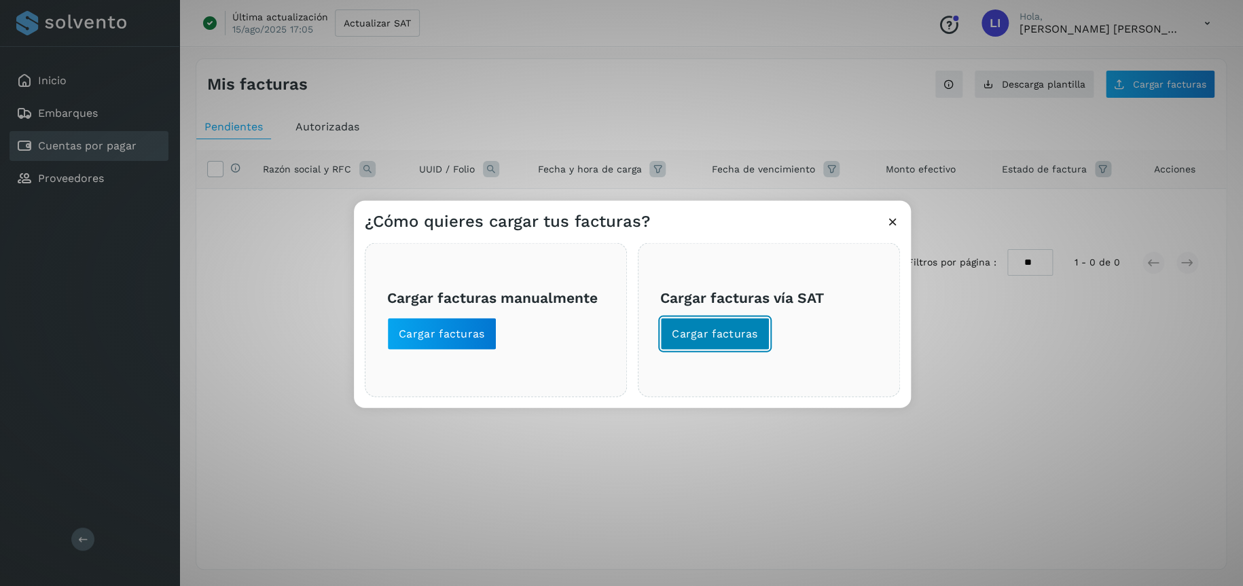
click at [700, 339] on span "Cargar facturas" at bounding box center [715, 333] width 86 height 15
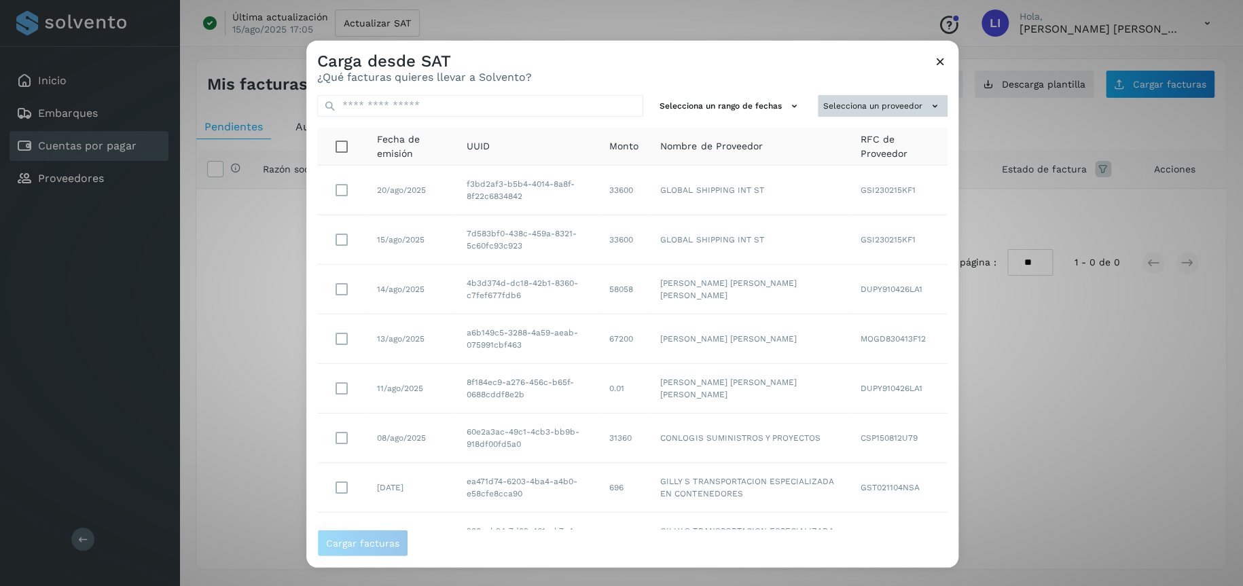
click at [851, 109] on button "Selecciona un proveedor" at bounding box center [883, 105] width 130 height 22
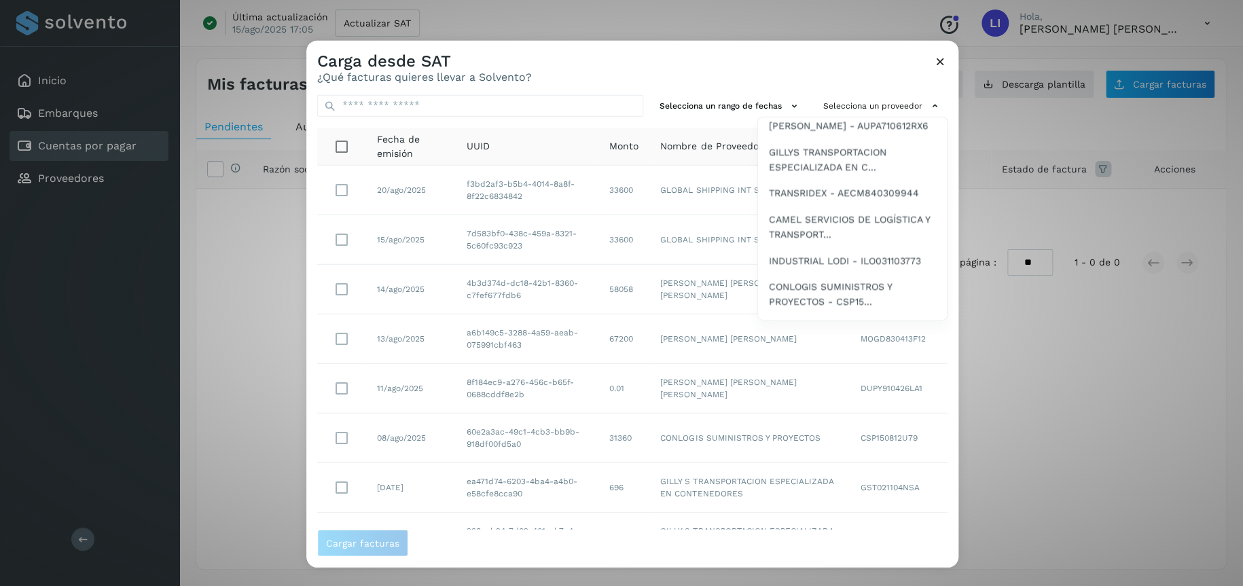
scroll to position [747, 0]
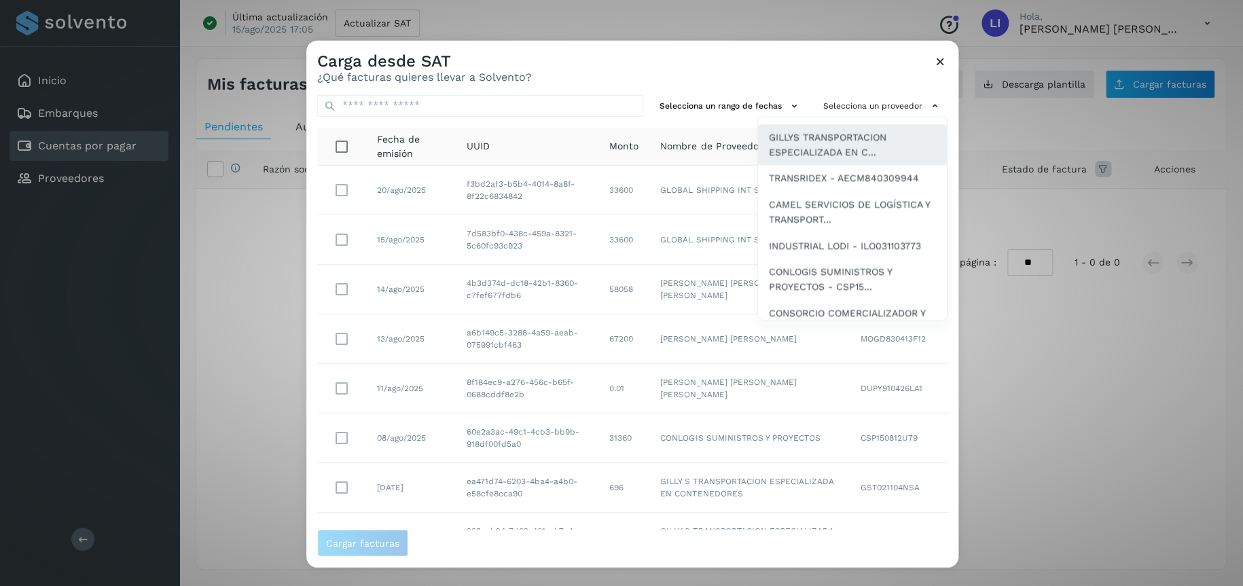
click at [838, 160] on span "GILLYS TRANSPORTACION ESPECIALIZADA EN C..." at bounding box center [852, 144] width 167 height 31
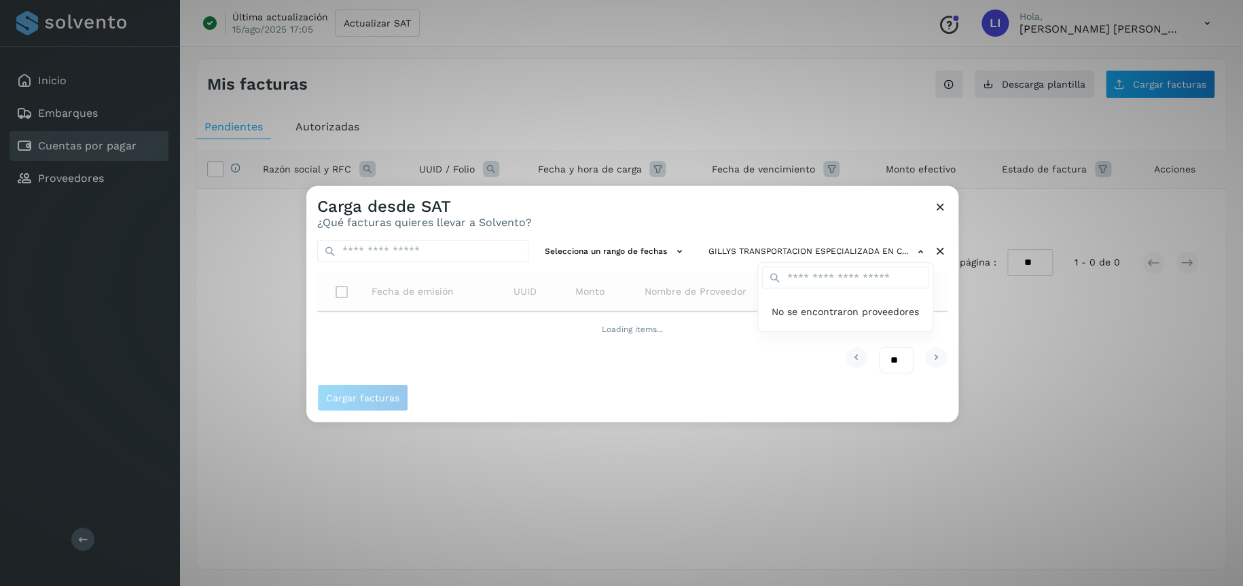
scroll to position [0, 0]
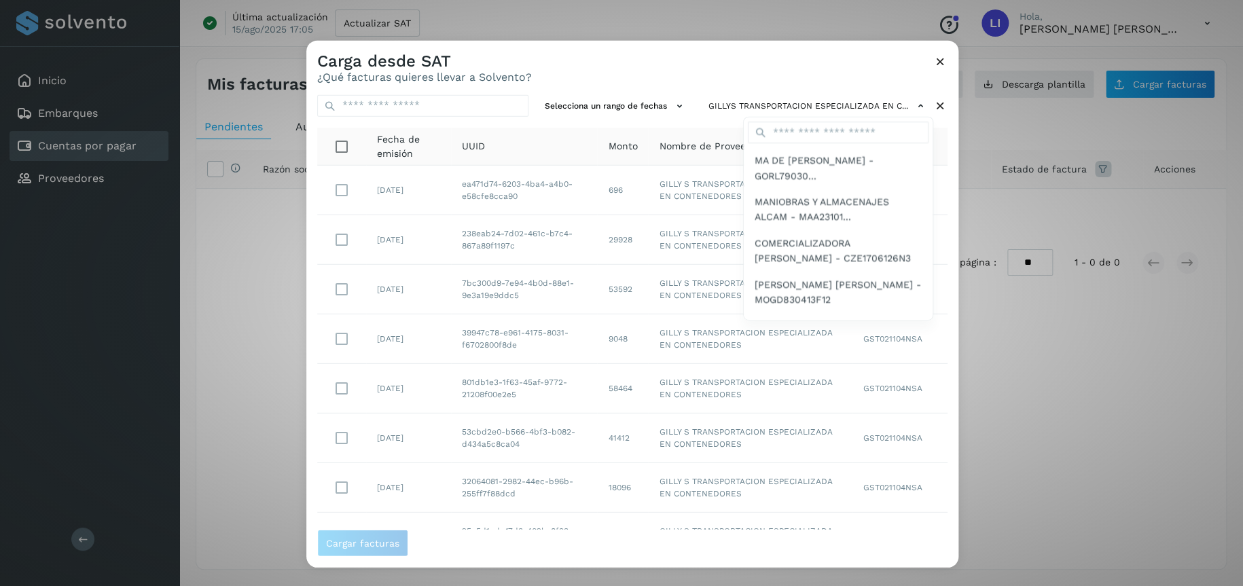
click at [853, 66] on div at bounding box center [927, 333] width 1243 height 586
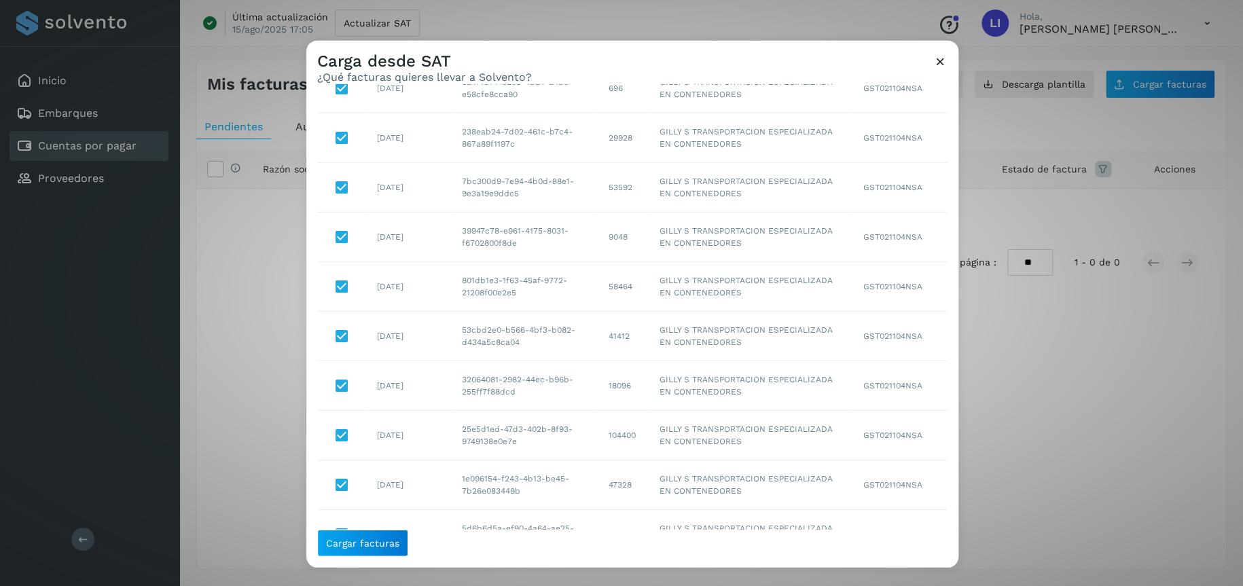
scroll to position [167, 0]
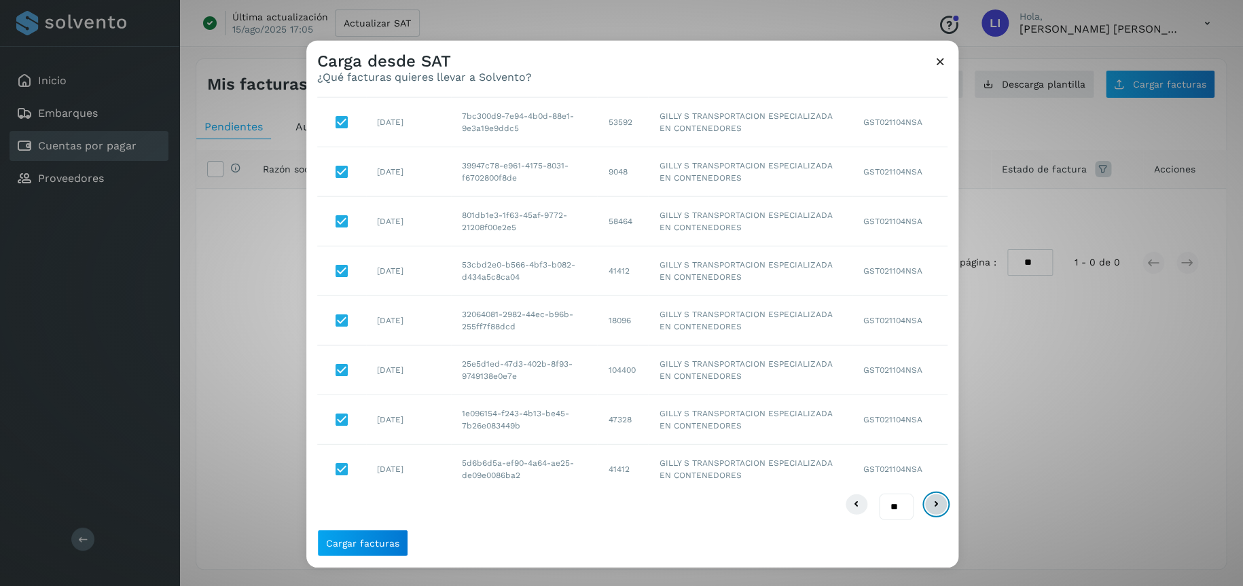
click at [928, 505] on icon at bounding box center [936, 505] width 16 height 16
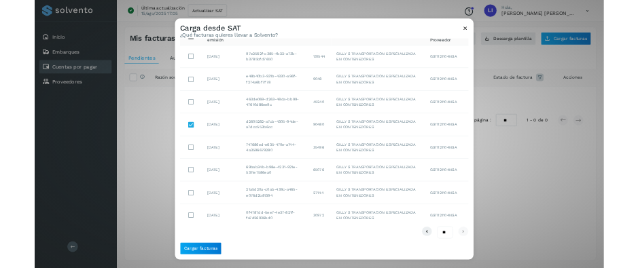
scroll to position [68, 0]
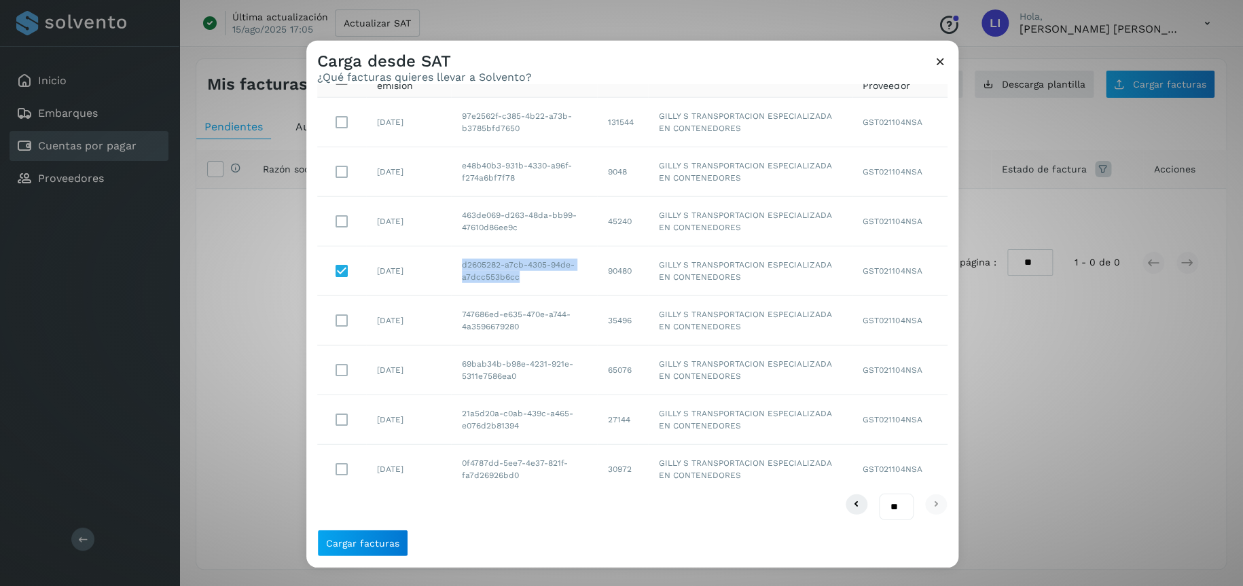
drag, startPoint x: 464, startPoint y: 266, endPoint x: 524, endPoint y: 277, distance: 61.4
click at [524, 277] on td "d2605282-a7cb-4305-94de-a7dcc553b6cc" at bounding box center [524, 272] width 146 height 50
copy td "d2605282-a7cb-4305-94de-a7dcc553b6cc"
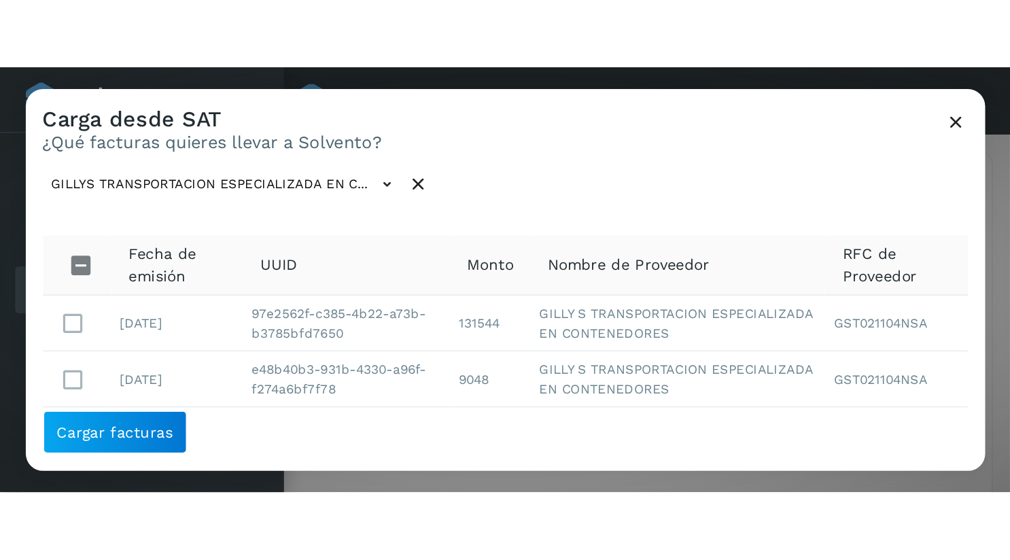
scroll to position [3, 0]
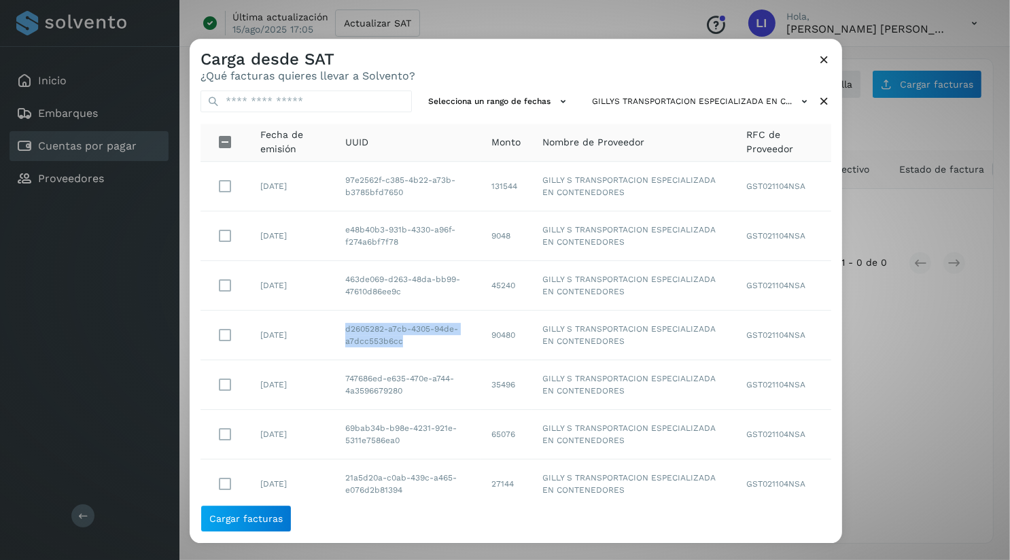
click at [480, 153] on th "UUID" at bounding box center [505, 143] width 51 height 38
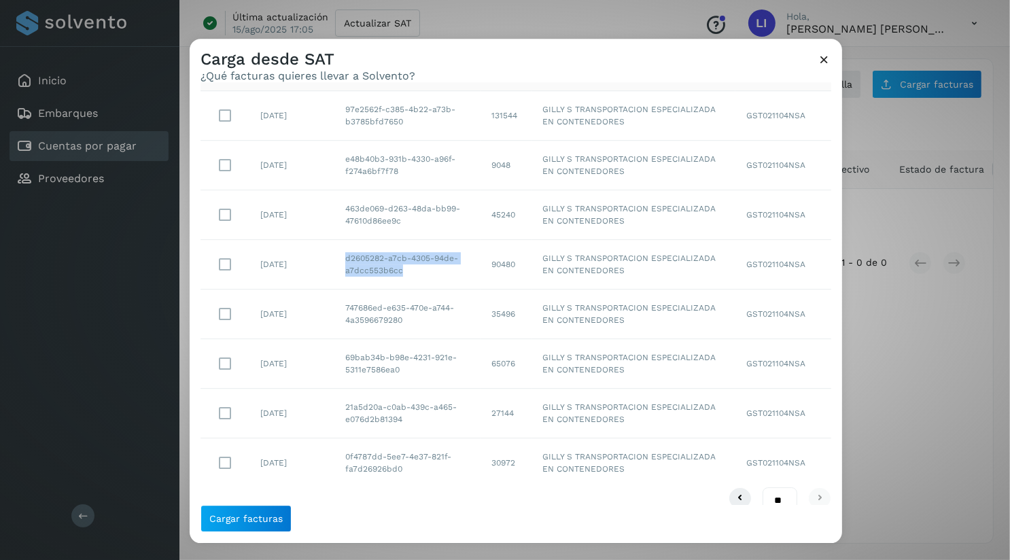
scroll to position [92, 0]
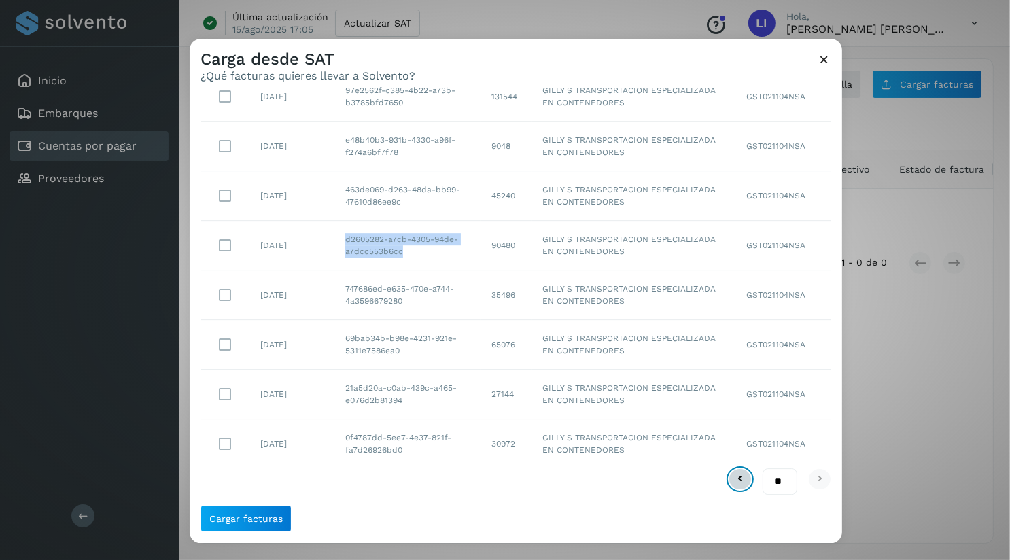
click at [736, 486] on icon at bounding box center [740, 479] width 16 height 16
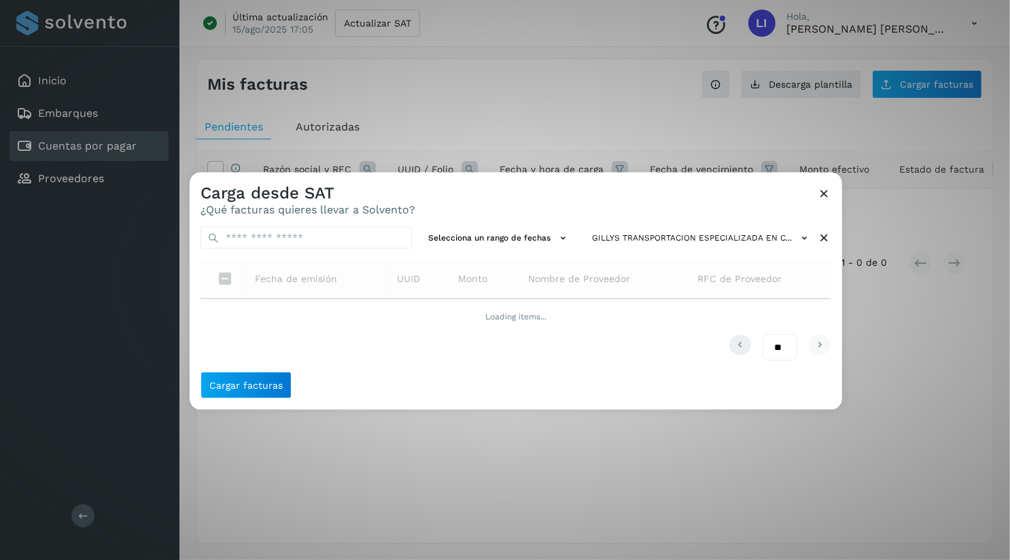
scroll to position [0, 0]
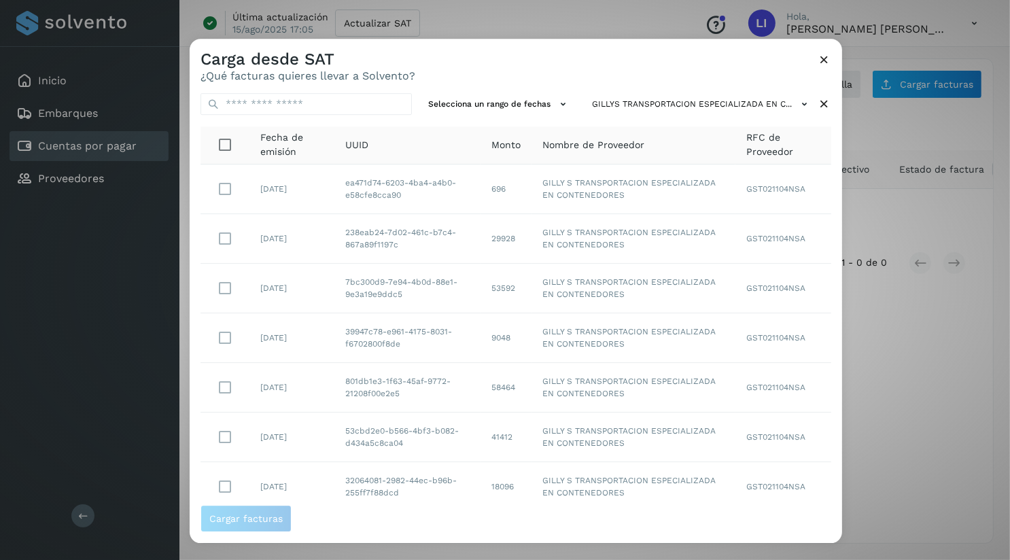
click at [269, 137] on span "Fecha de emisión" at bounding box center [291, 145] width 63 height 29
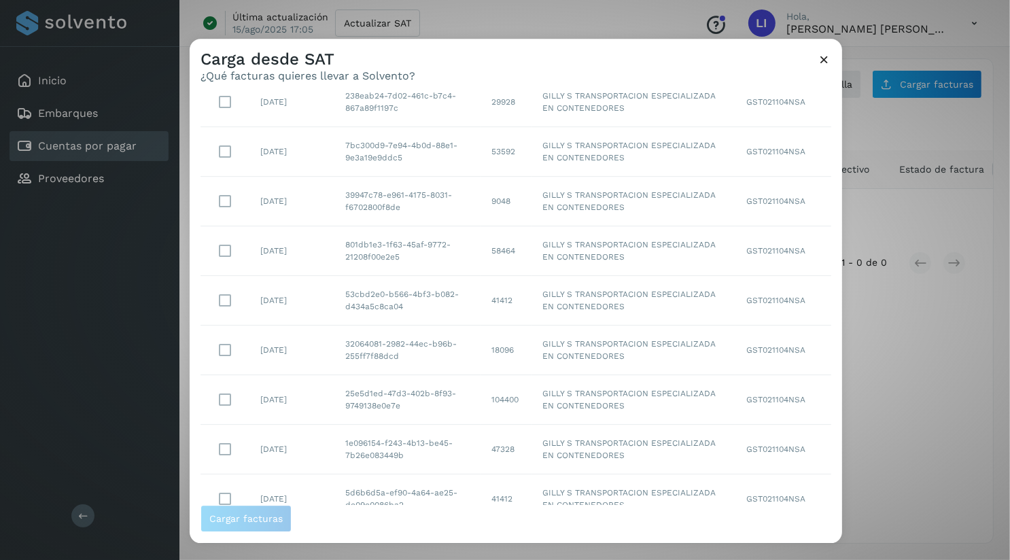
scroll to position [191, 0]
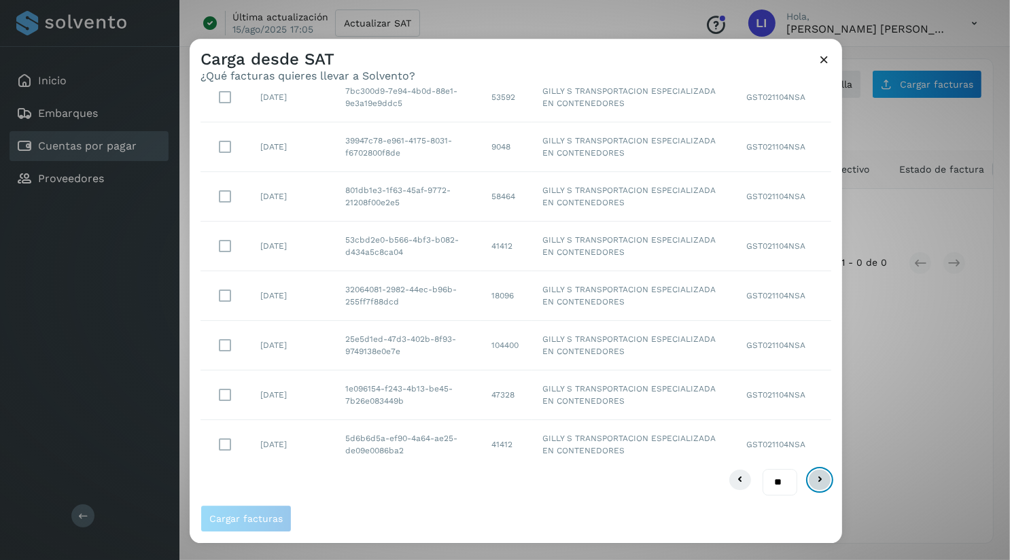
click at [808, 474] on button at bounding box center [819, 480] width 23 height 22
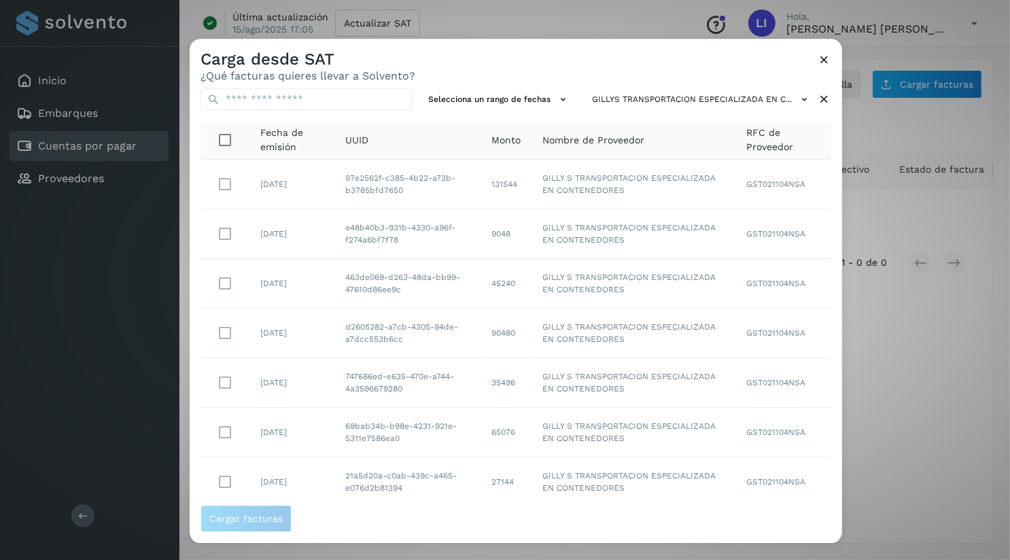
scroll to position [0, 0]
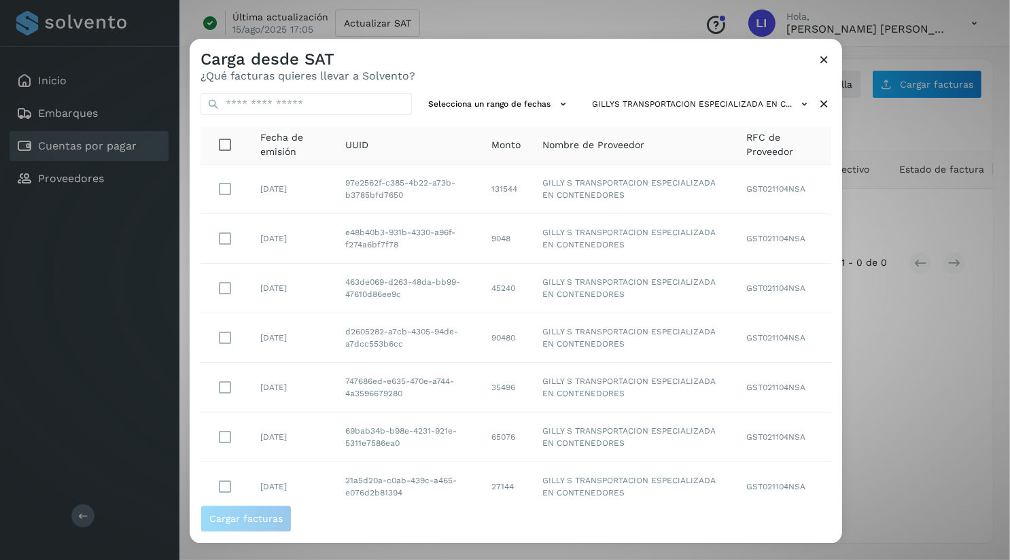
click at [824, 60] on icon at bounding box center [824, 59] width 14 height 14
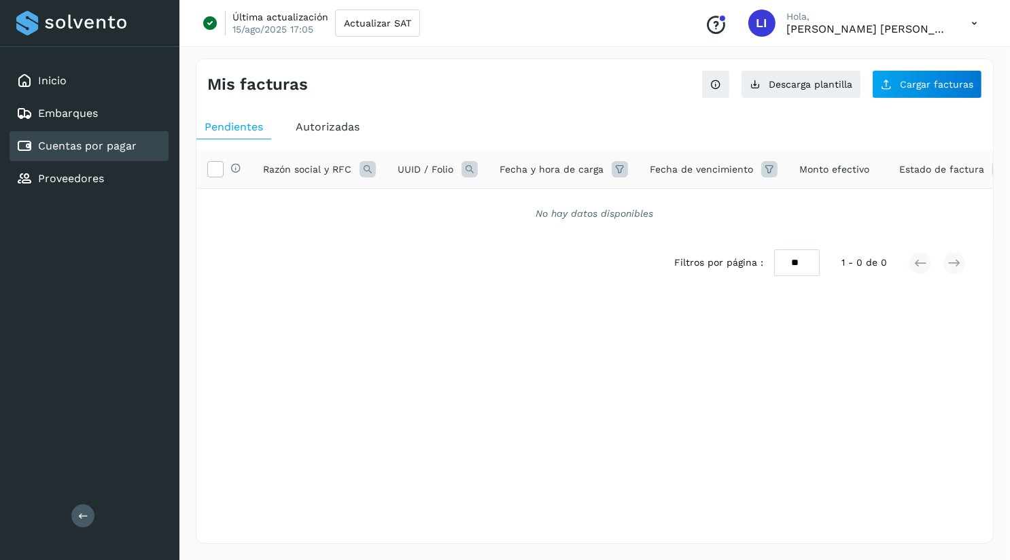
click at [150, 295] on div "Inicio Embarques Cuentas por pagar Proveedores Salir" at bounding box center [89, 280] width 179 height 560
click at [970, 15] on icon at bounding box center [974, 24] width 28 height 28
click at [963, 100] on div "Cerrar sesión" at bounding box center [906, 88] width 162 height 26
